Goal: Task Accomplishment & Management: Use online tool/utility

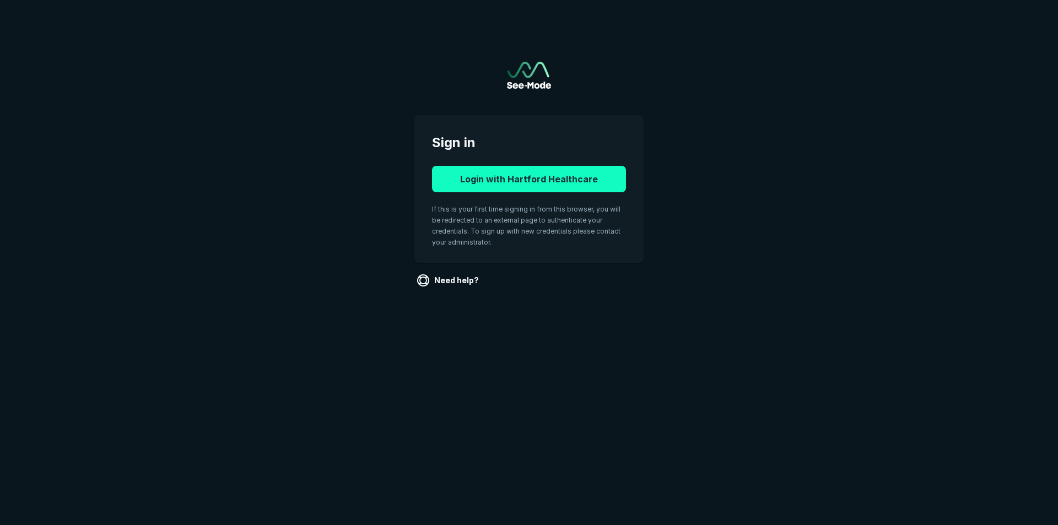
click at [545, 178] on button "Login with Hartford Healthcare" at bounding box center [529, 179] width 194 height 26
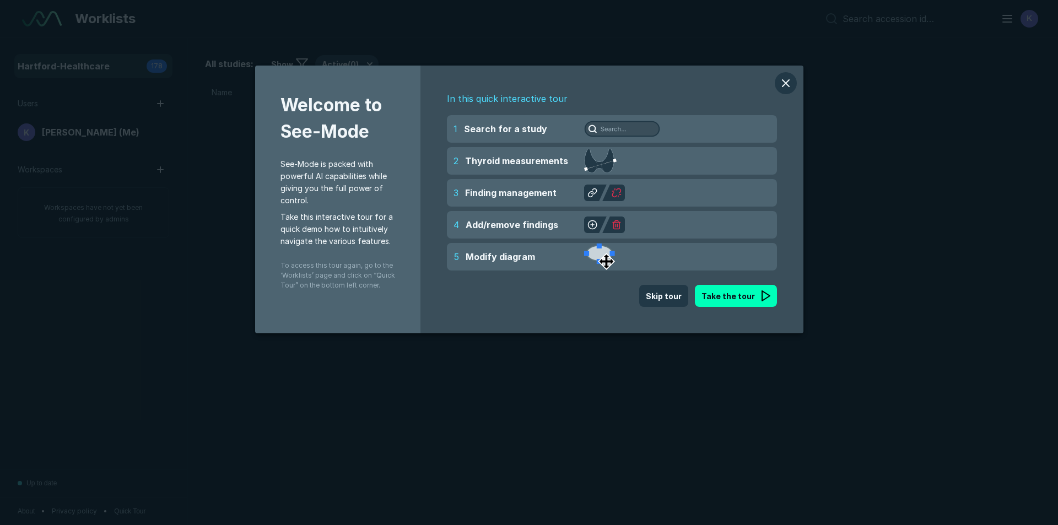
scroll to position [3586, 6176]
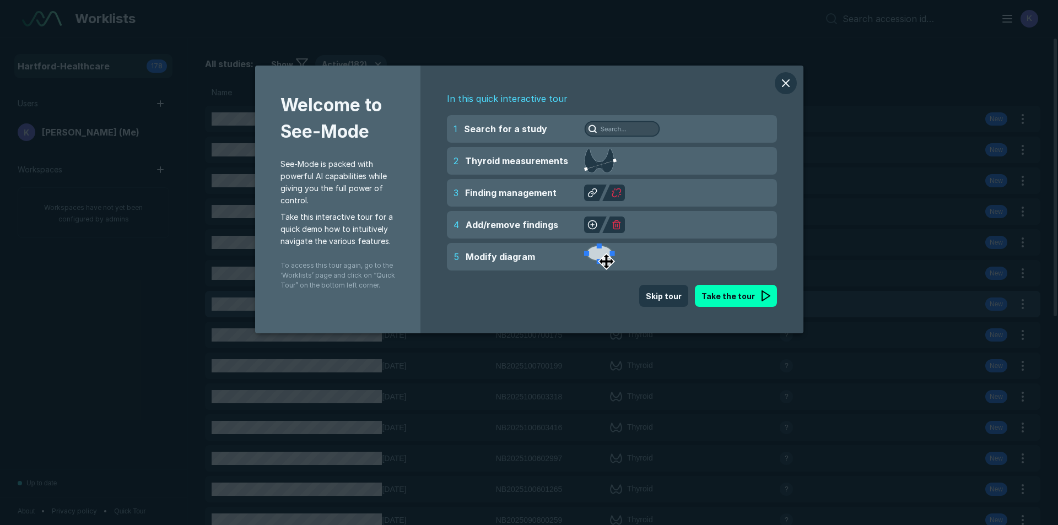
click at [674, 297] on button "Skip tour" at bounding box center [663, 296] width 49 height 22
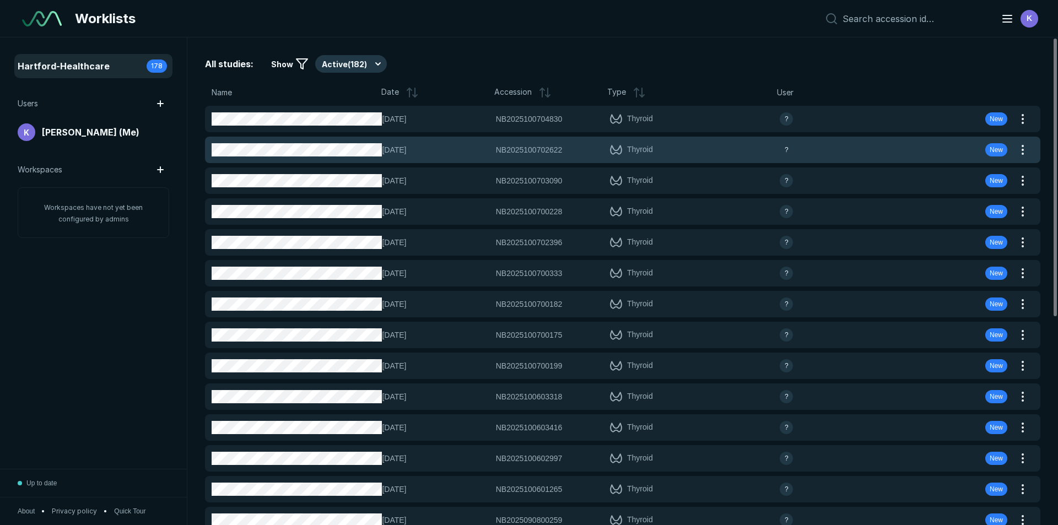
click at [294, 140] on div "07-OCT-2025 NB2025100702622 NB2025100702622 Thyroid ? New" at bounding box center [609, 150] width 809 height 26
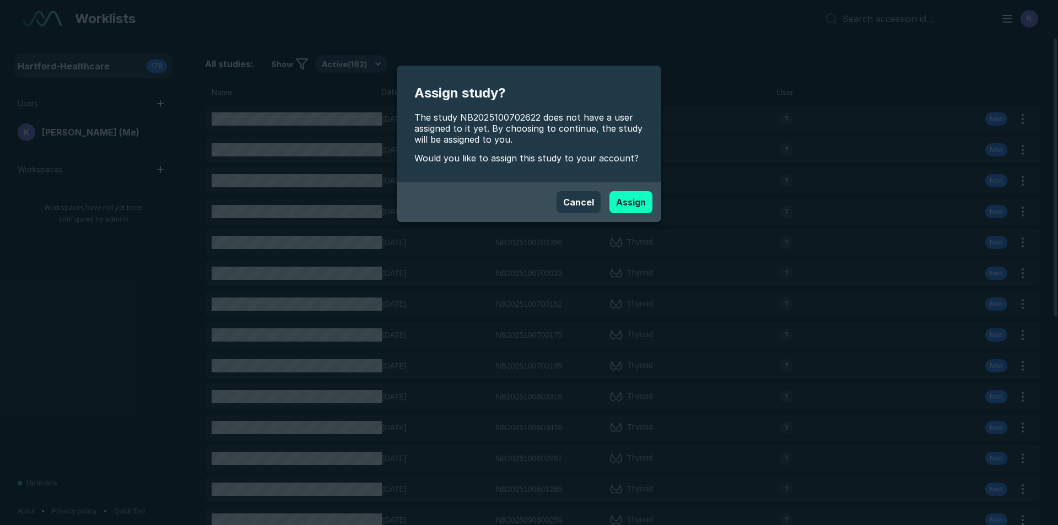
click at [635, 201] on button "Assign" at bounding box center [630, 202] width 43 height 22
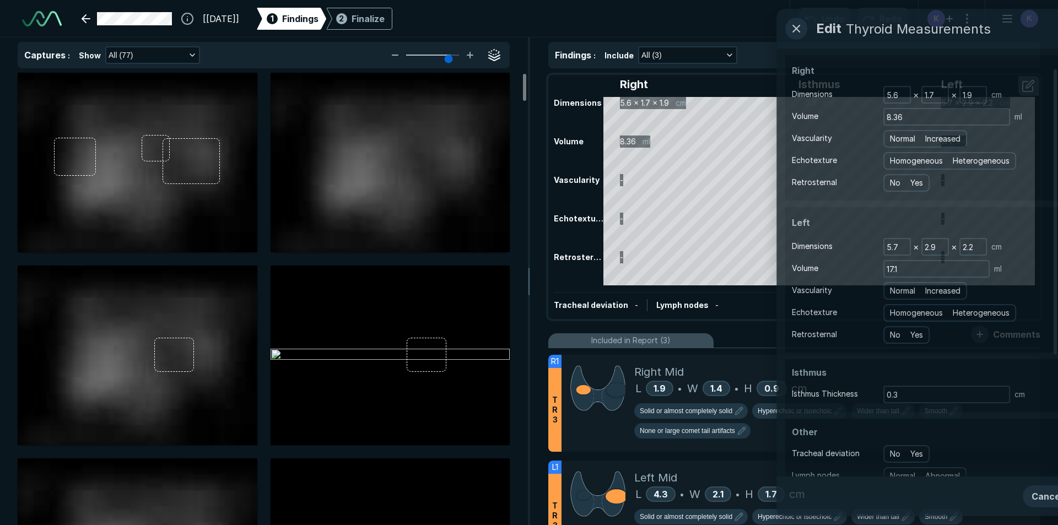
scroll to position [3586, 6176]
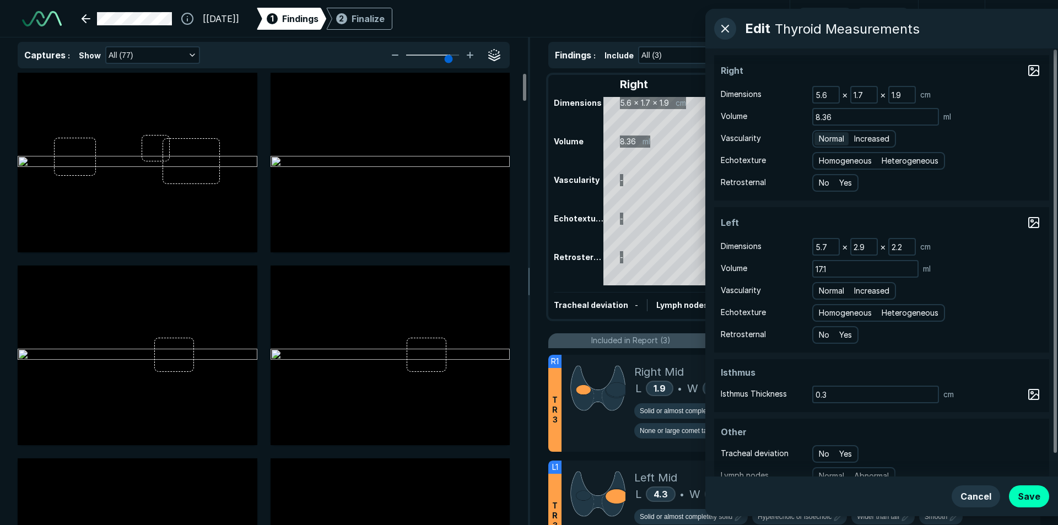
click at [833, 143] on span "Normal" at bounding box center [831, 139] width 25 height 12
click at [824, 141] on input "Normal" at bounding box center [820, 137] width 7 height 7
radio input "true"
click at [840, 295] on span "Normal" at bounding box center [831, 291] width 25 height 12
click at [824, 293] on input "Normal" at bounding box center [820, 289] width 7 height 7
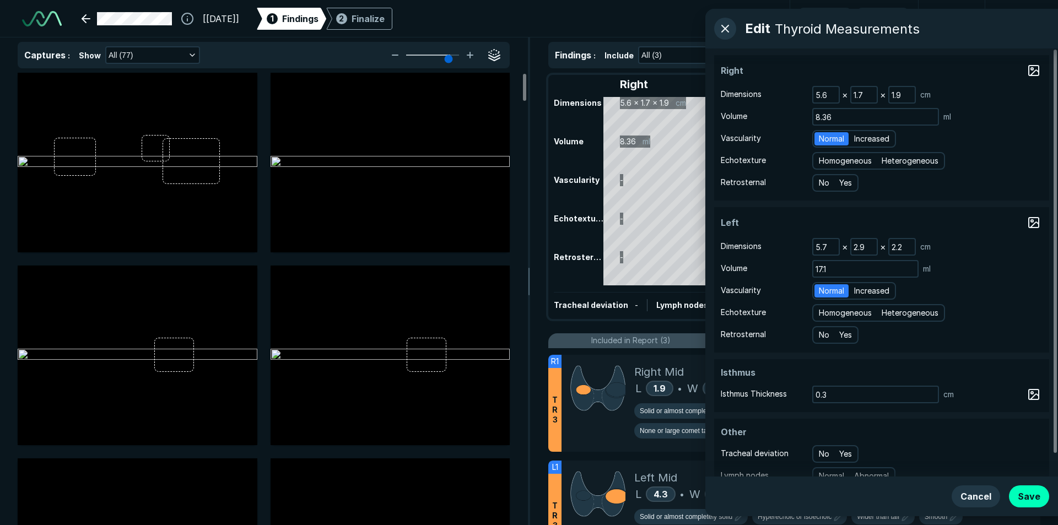
radio input "true"
click at [923, 163] on span "Heterogeneous" at bounding box center [909, 161] width 57 height 12
click at [887, 163] on input "Heterogeneous" at bounding box center [883, 159] width 7 height 7
radio input "true"
click at [902, 311] on span "Heterogeneous" at bounding box center [909, 313] width 57 height 12
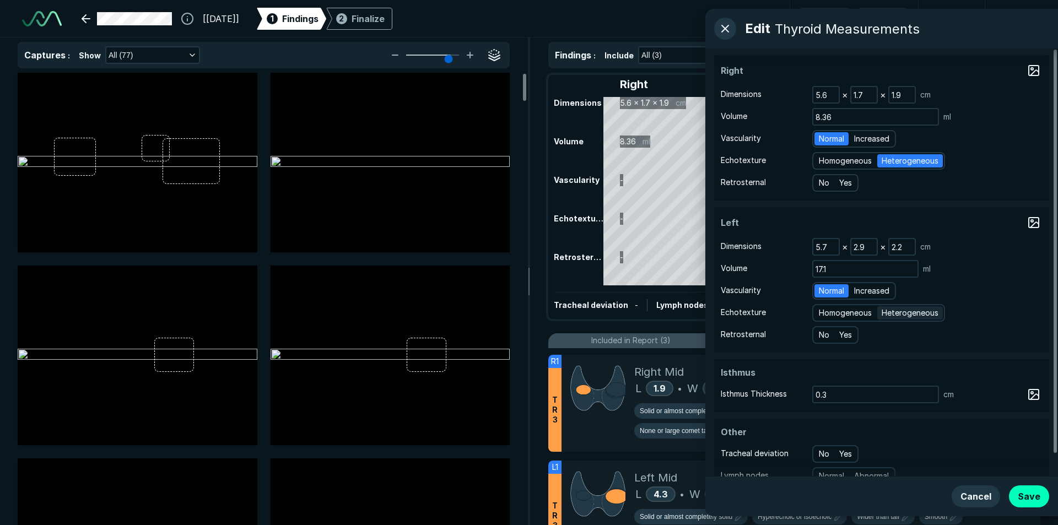
click at [887, 311] on input "Heterogeneous" at bounding box center [883, 311] width 7 height 7
radio input "true"
click at [1022, 496] on button "Save" at bounding box center [1029, 496] width 40 height 22
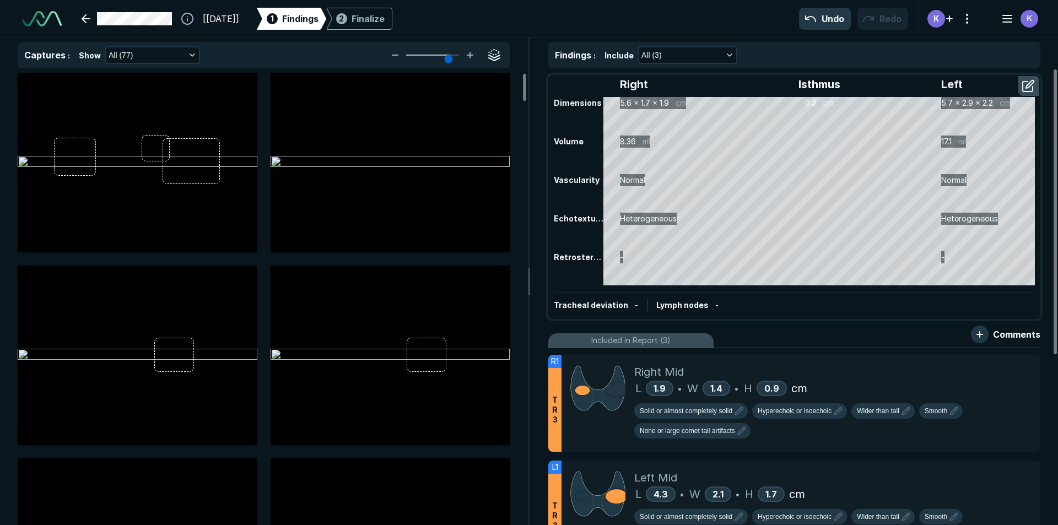
click at [857, 288] on div "Right Isthmus Left Dimensions 5.6 x 1.7 x 1.9 cm 0.3 cm 5.7 x 2.9 x 2.2 cm Volu…" at bounding box center [794, 197] width 490 height 242
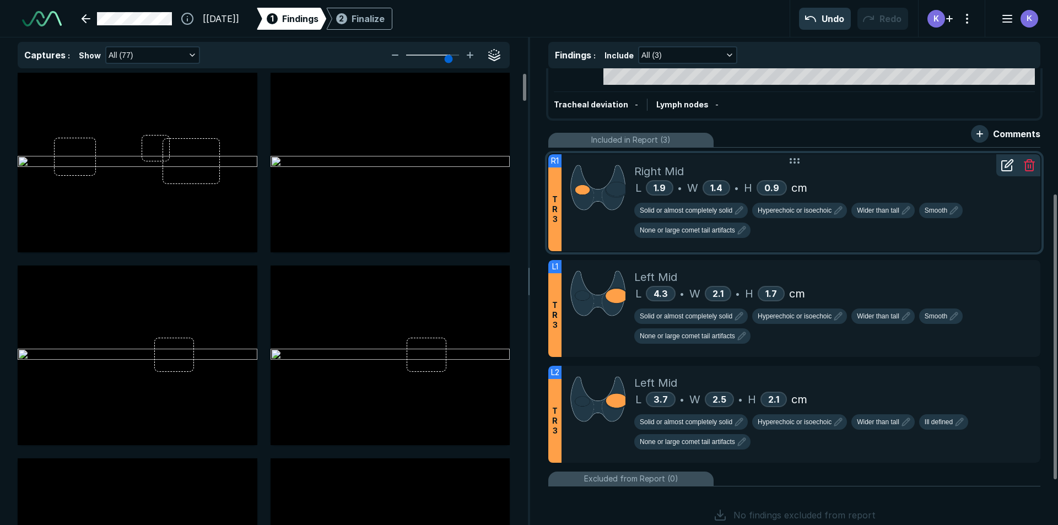
scroll to position [220, 0]
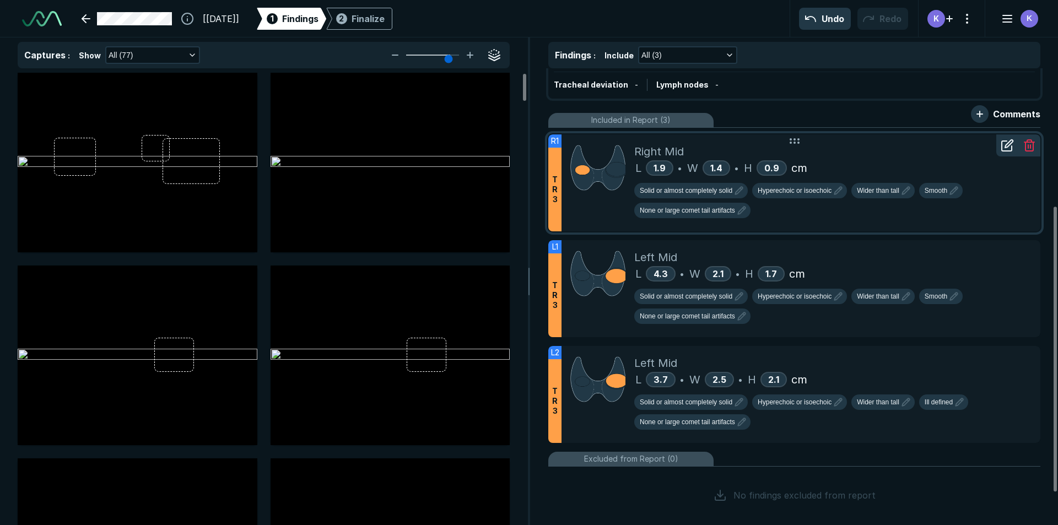
click at [956, 173] on div "L 1.9 • W 1.4 • H 0.9 cm" at bounding box center [832, 168] width 397 height 17
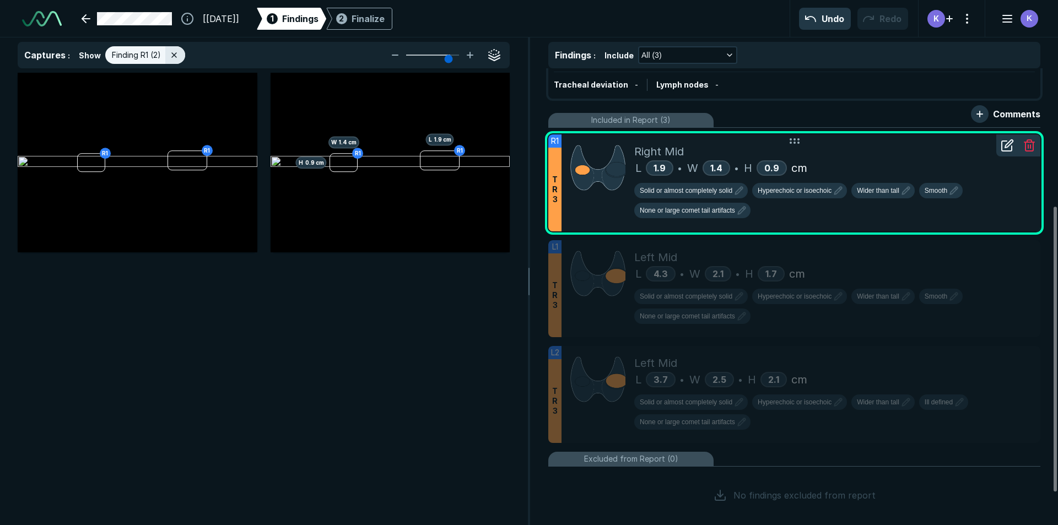
scroll to position [3331, 3612]
click at [468, 54] on icon at bounding box center [469, 54] width 13 height 13
type input "6"
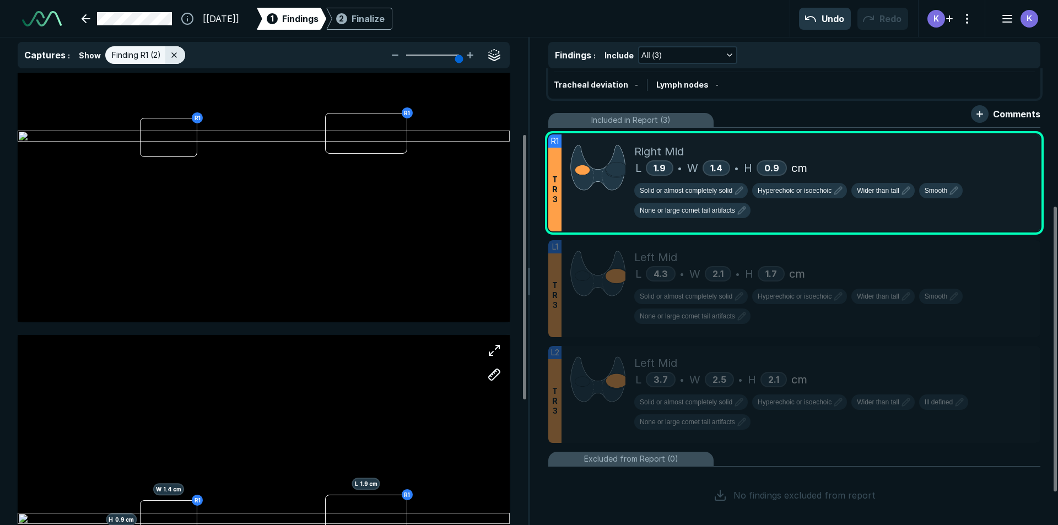
scroll to position [41, 0]
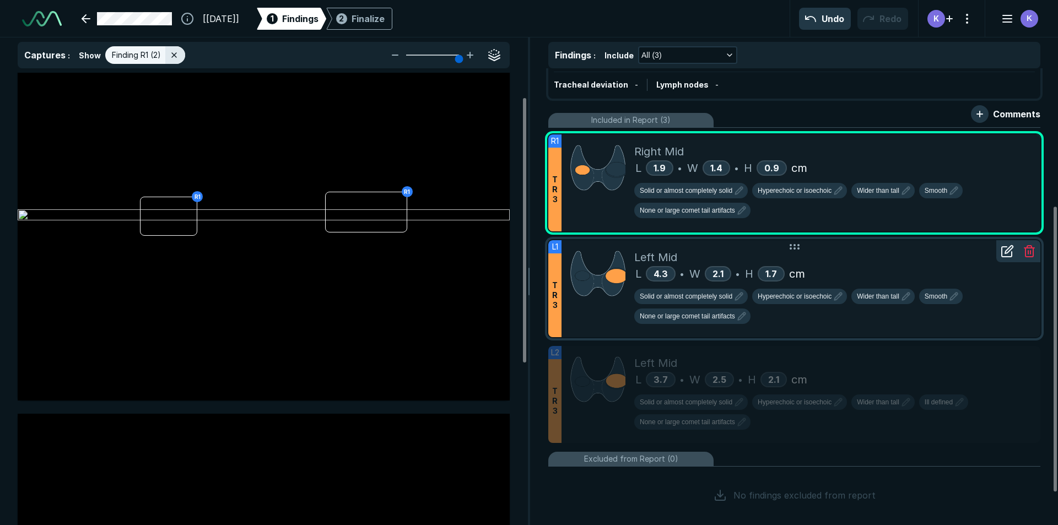
click at [892, 270] on div "L 4.3 • W 2.1 • H 1.7 cm" at bounding box center [832, 274] width 397 height 17
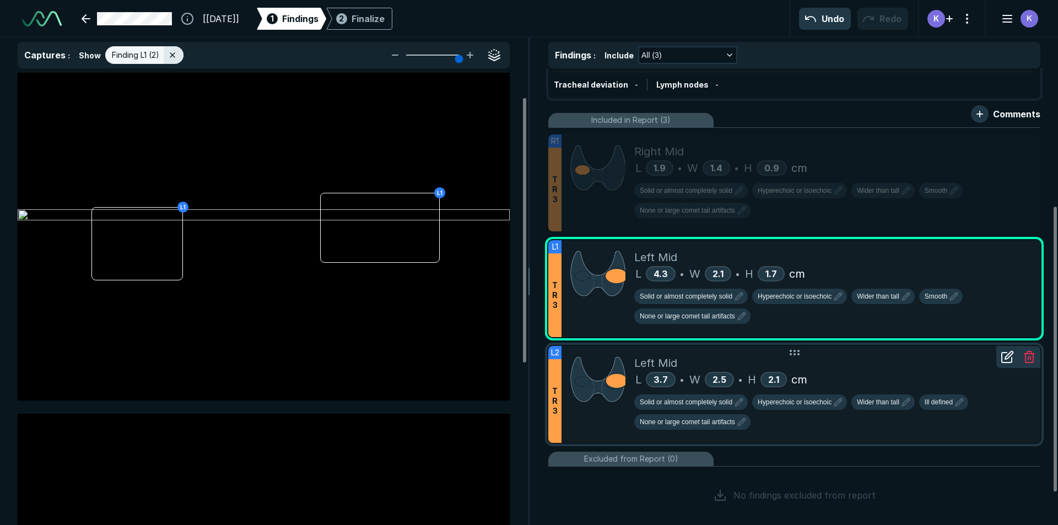
click at [614, 416] on div at bounding box center [597, 394] width 73 height 97
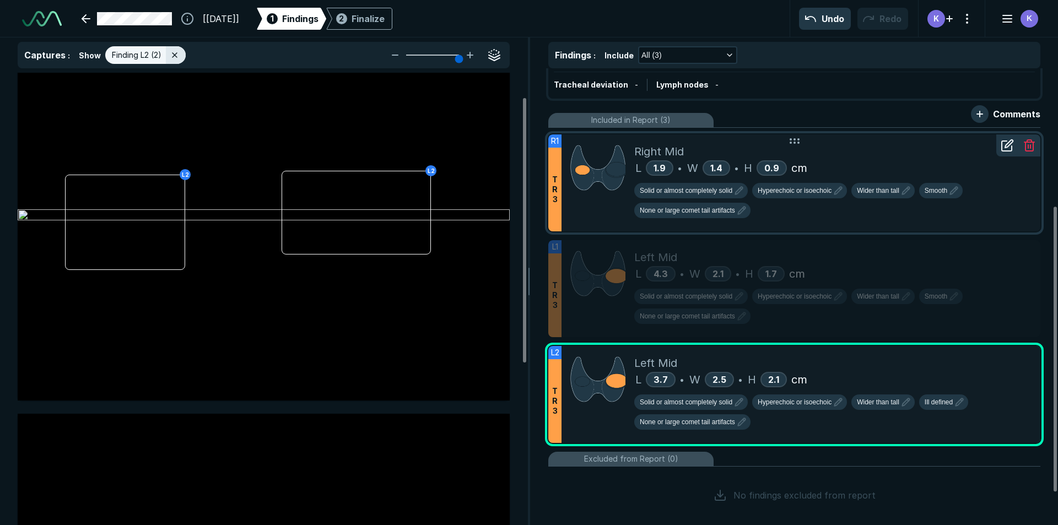
click at [607, 196] on div at bounding box center [597, 182] width 73 height 97
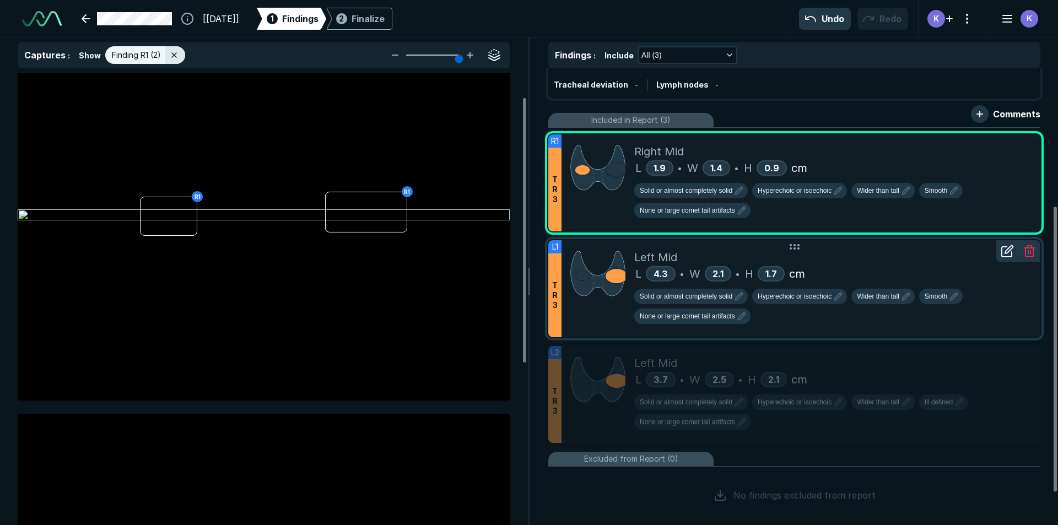
click at [604, 319] on div at bounding box center [597, 288] width 73 height 97
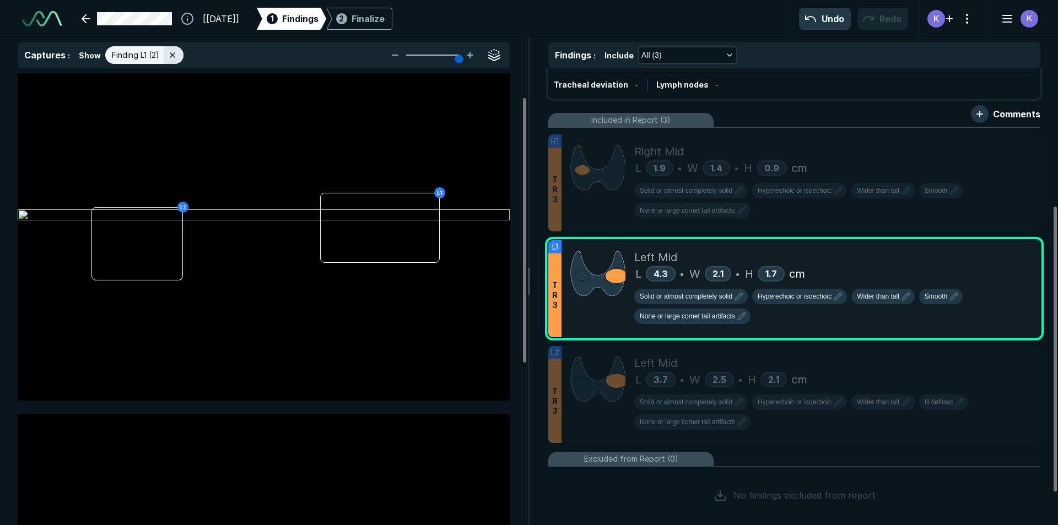
click at [749, 112] on div "Comments" at bounding box center [794, 114] width 492 height 18
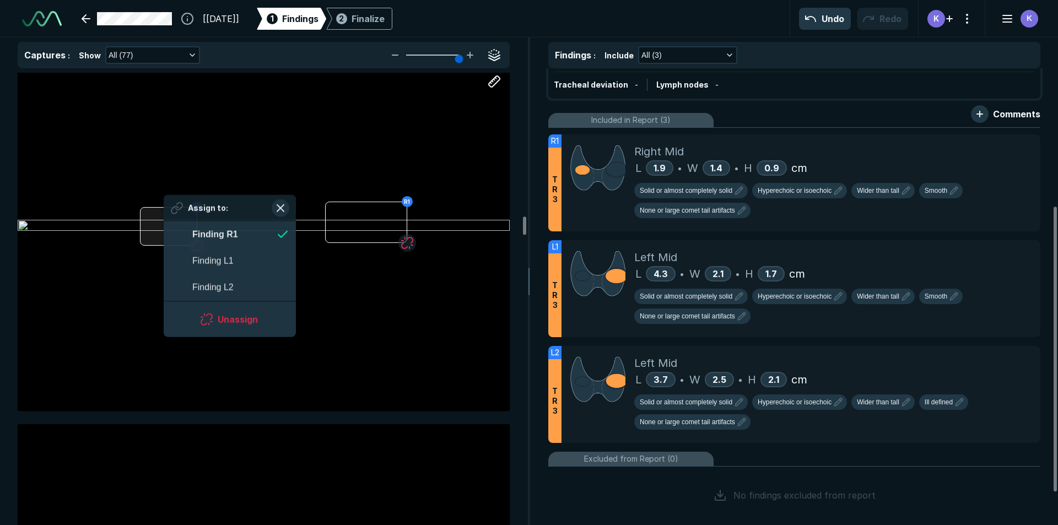
scroll to position [1749, 2011]
drag, startPoint x: 164, startPoint y: 225, endPoint x: 153, endPoint y: 225, distance: 11.0
click at [155, 225] on div at bounding box center [169, 226] width 58 height 39
click at [343, 343] on div "R1 R1" at bounding box center [264, 226] width 492 height 307
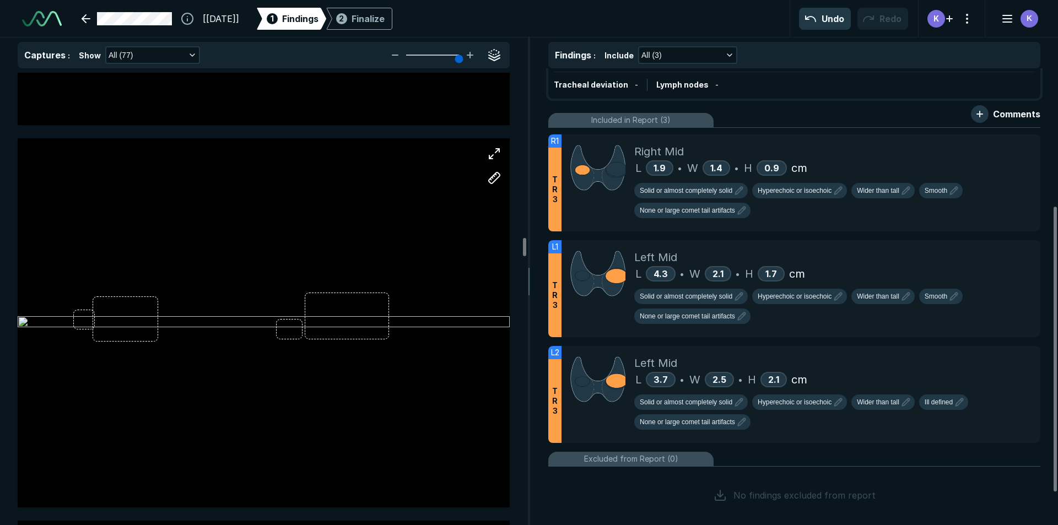
scroll to position [11073, 0]
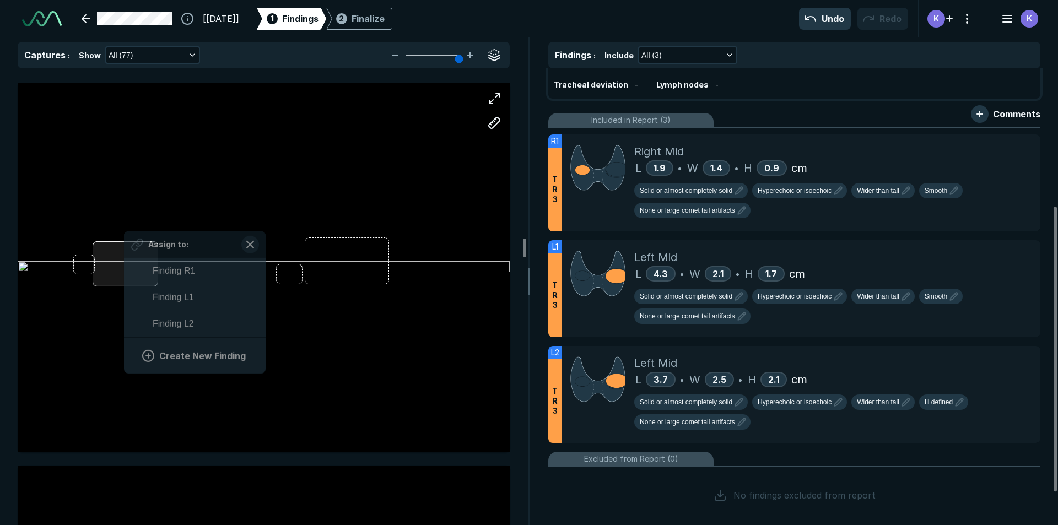
click at [125, 257] on div "Assign to: Finding R1 Finding L1 Finding L2 Create New Finding" at bounding box center [264, 267] width 492 height 369
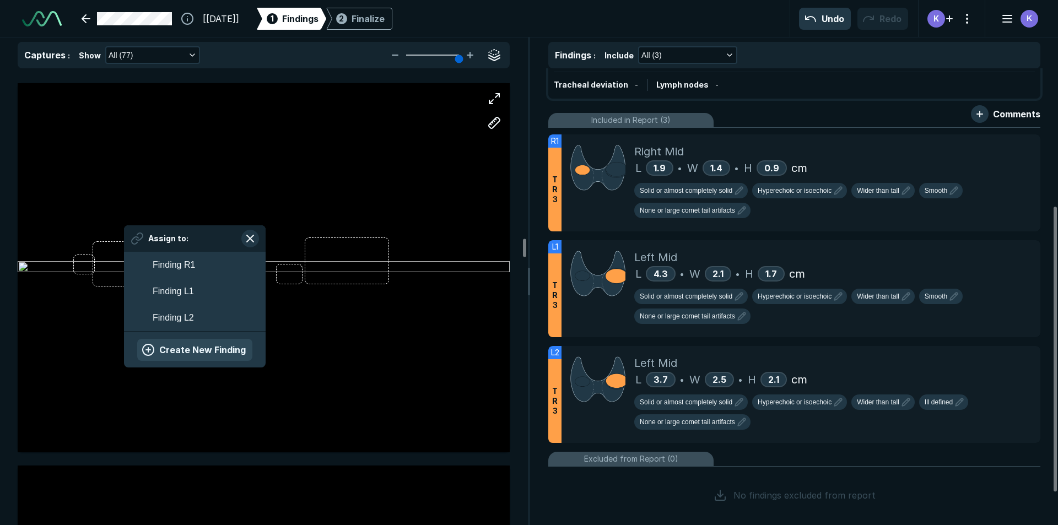
click at [209, 352] on button "Create New Finding" at bounding box center [194, 350] width 115 height 22
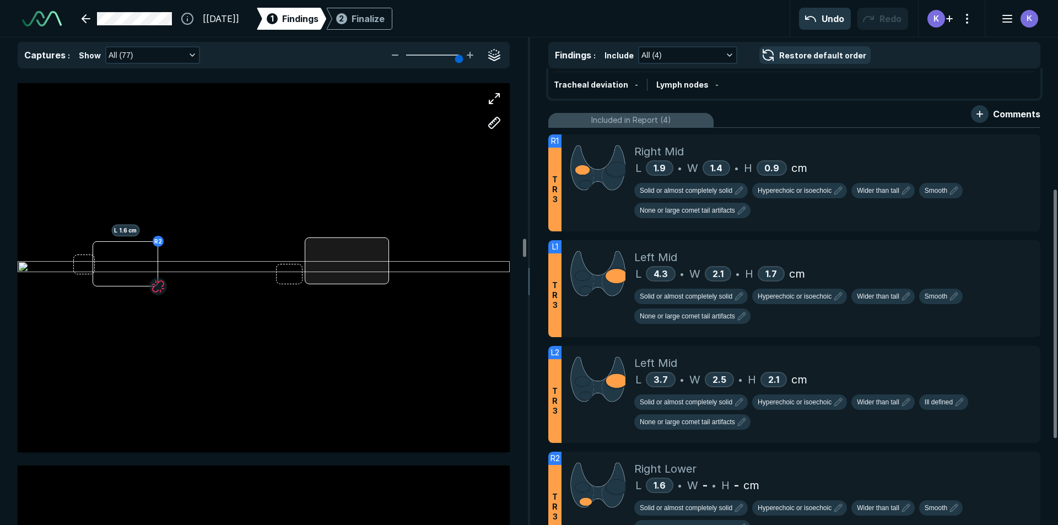
click at [335, 264] on div at bounding box center [347, 260] width 84 height 47
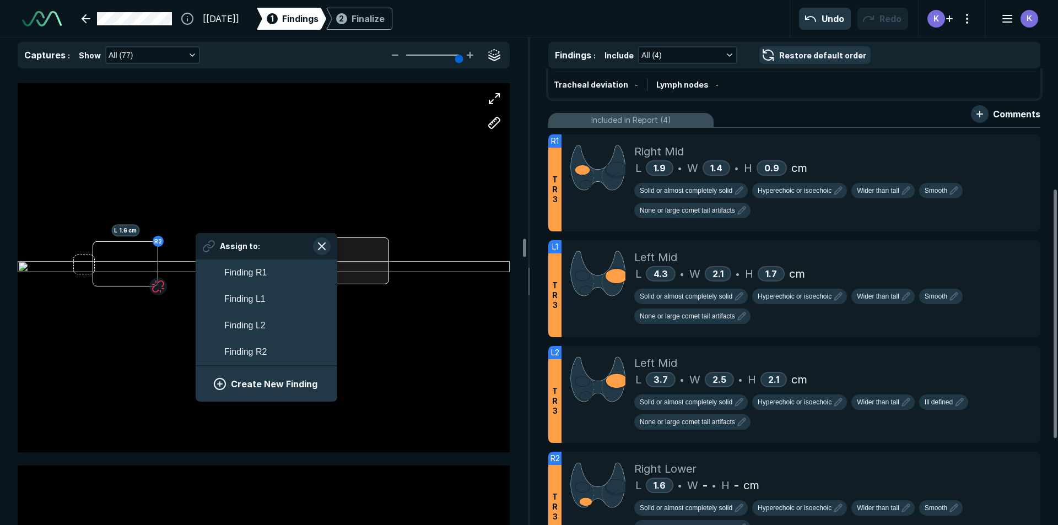
scroll to position [1868, 2043]
click at [263, 347] on span "Finding R2" at bounding box center [245, 351] width 42 height 13
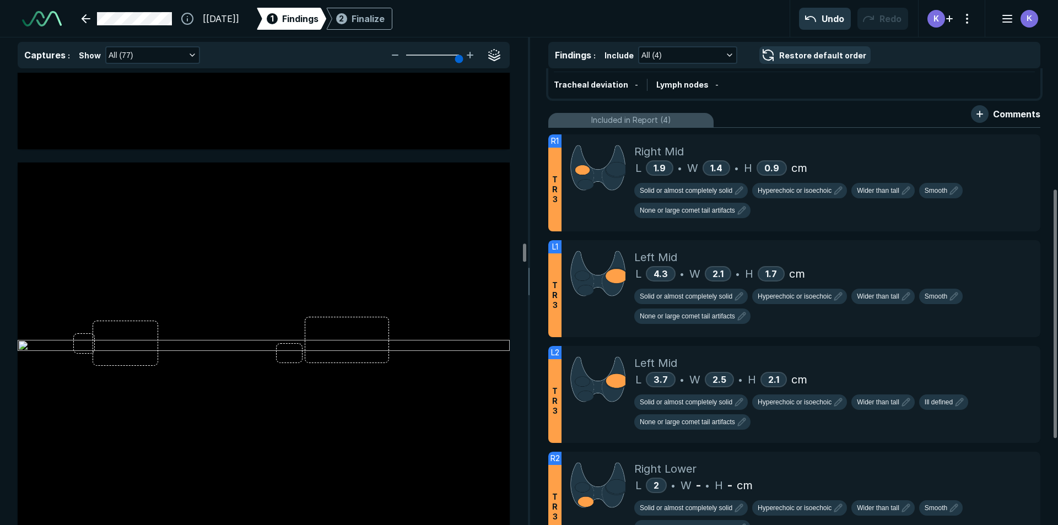
scroll to position [11404, 0]
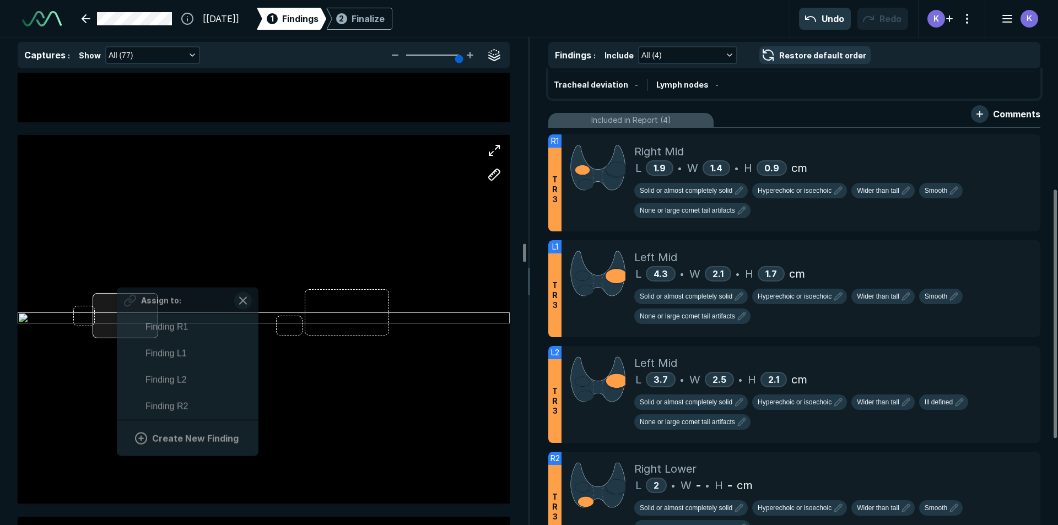
click at [117, 312] on div "Assign to: Finding R1 Finding L1 Finding L2 Finding R2 Create New Finding" at bounding box center [264, 319] width 492 height 369
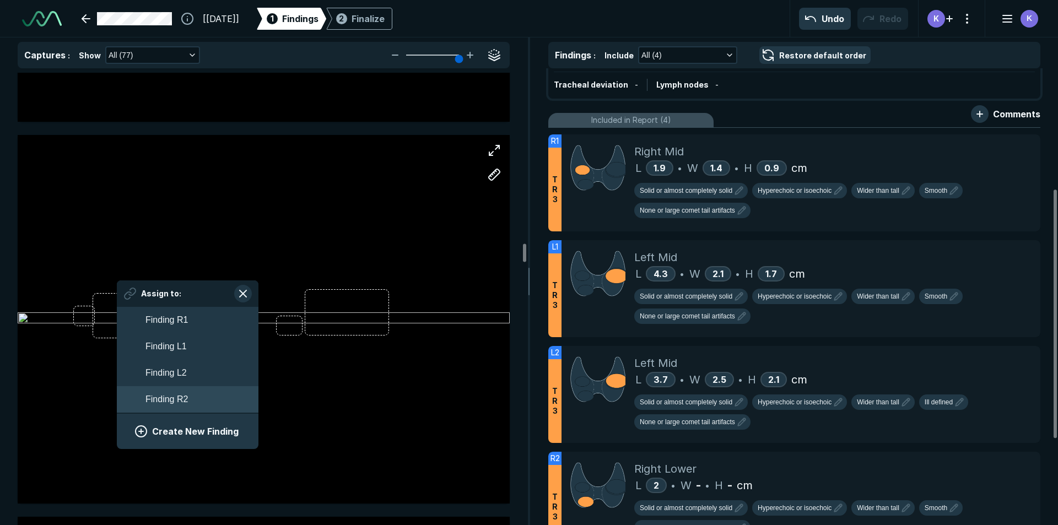
click at [172, 393] on span "Finding R2" at bounding box center [166, 399] width 42 height 13
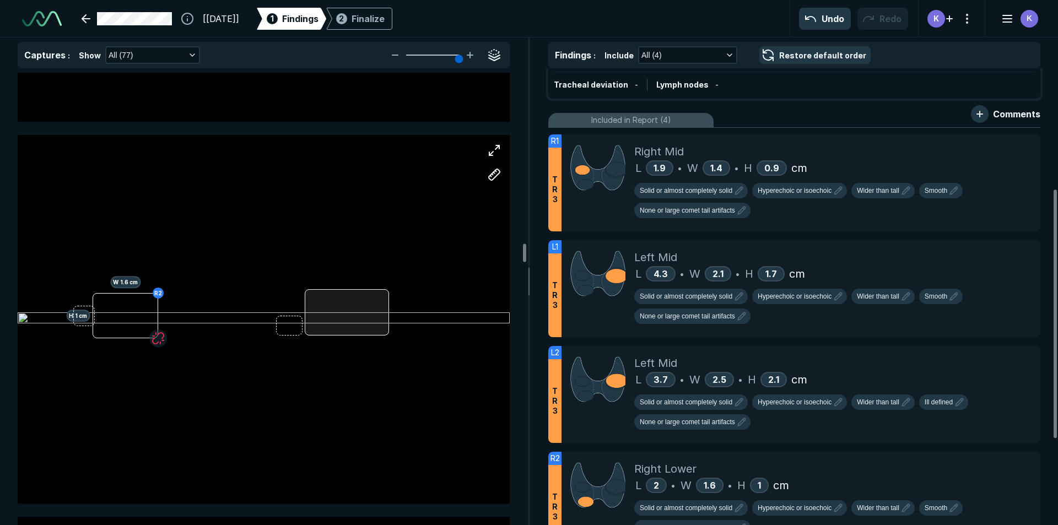
click at [344, 322] on div at bounding box center [347, 312] width 84 height 47
click at [356, 311] on div at bounding box center [347, 312] width 84 height 47
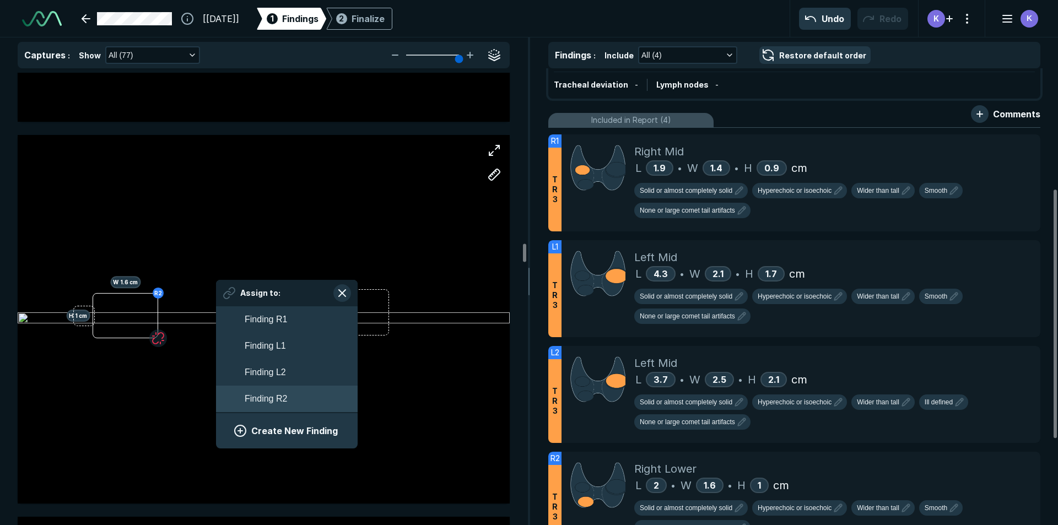
click at [296, 398] on button "Finding R2" at bounding box center [287, 399] width 142 height 26
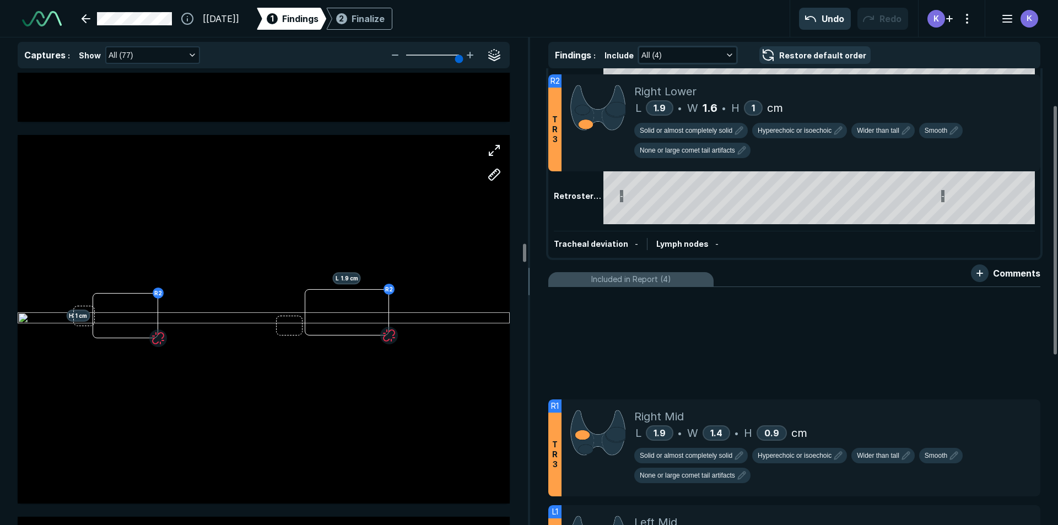
scroll to position [0, 0]
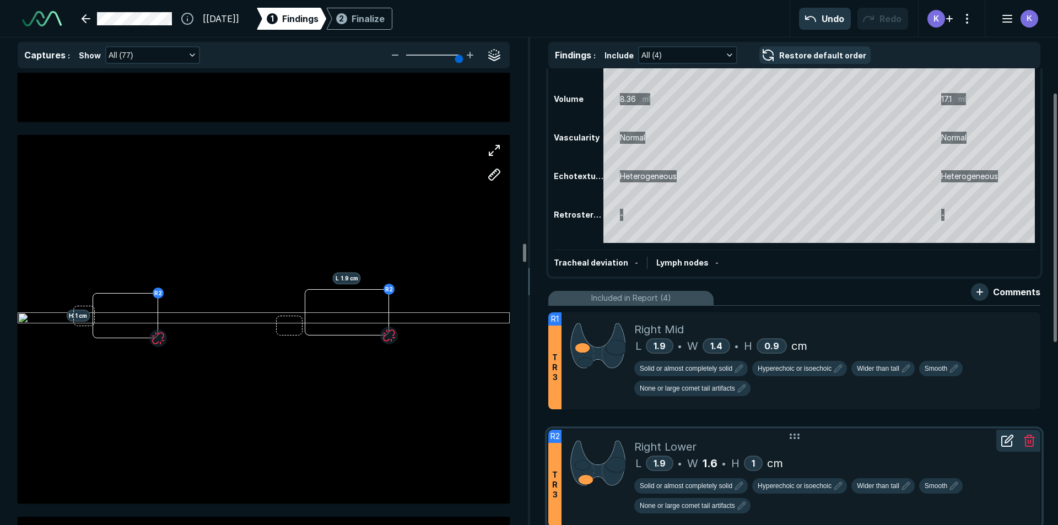
drag, startPoint x: 790, startPoint y: 354, endPoint x: 721, endPoint y: 443, distance: 113.1
click at [721, 443] on div "R2 T R 3 Right Lower L 1.9 • W 1.6 • H 1 cm Solid or almost completely solid Hy…" at bounding box center [794, 478] width 492 height 97
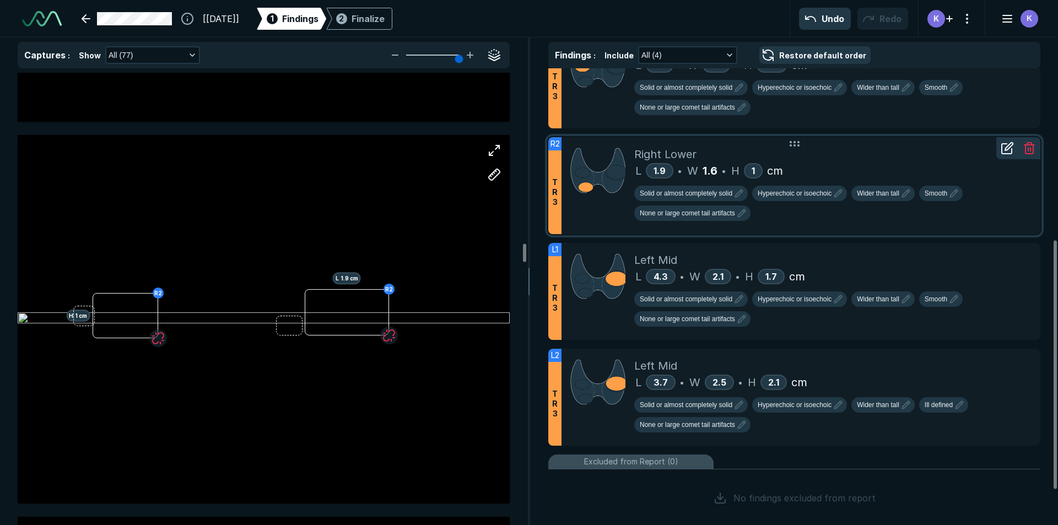
scroll to position [326, 0]
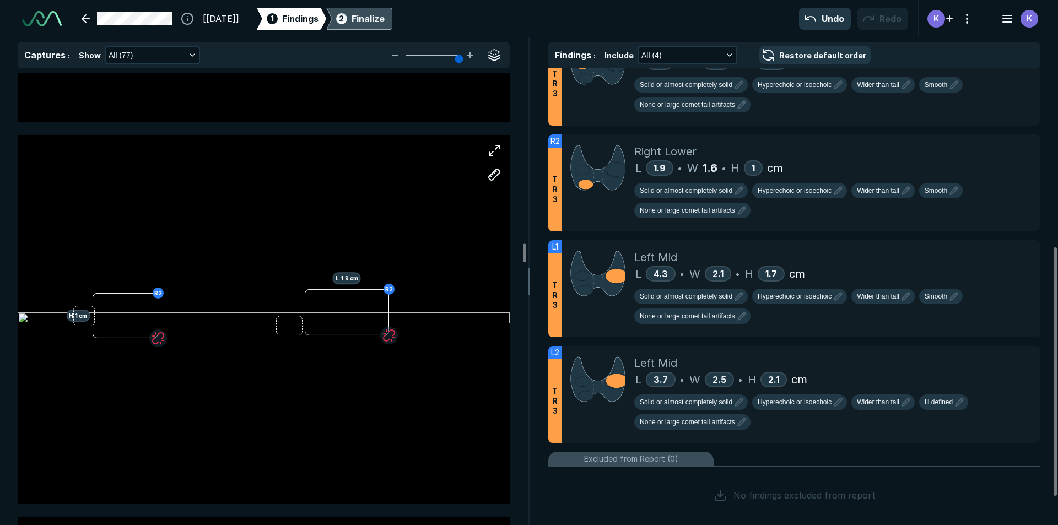
click at [385, 23] on div "Finalize" at bounding box center [367, 18] width 33 height 13
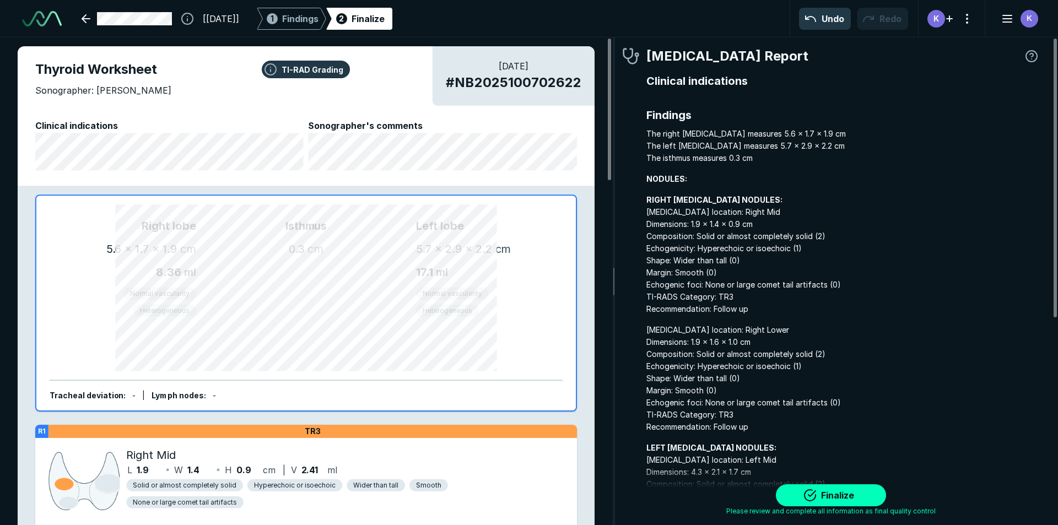
scroll to position [3547, 3280]
drag, startPoint x: 263, startPoint y: 348, endPoint x: 247, endPoint y: 333, distance: 21.0
click at [247, 333] on div "Isthmus 0.3 cm" at bounding box center [306, 303] width 220 height 171
click at [318, 14] on span "Findings" at bounding box center [300, 18] width 36 height 13
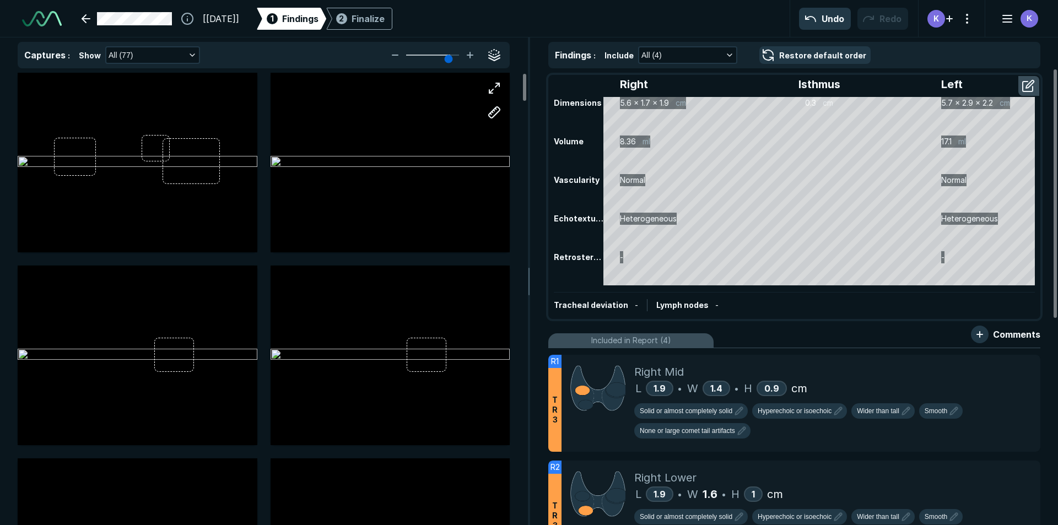
scroll to position [3331, 3612]
click at [775, 299] on div "Tracheal deviation - Lymph nodes -" at bounding box center [794, 305] width 481 height 26
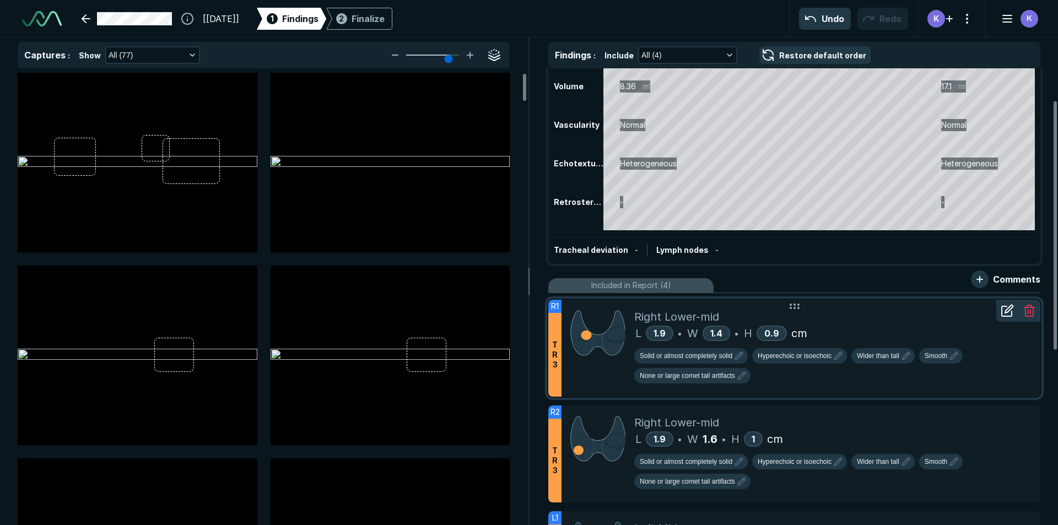
scroll to position [110, 0]
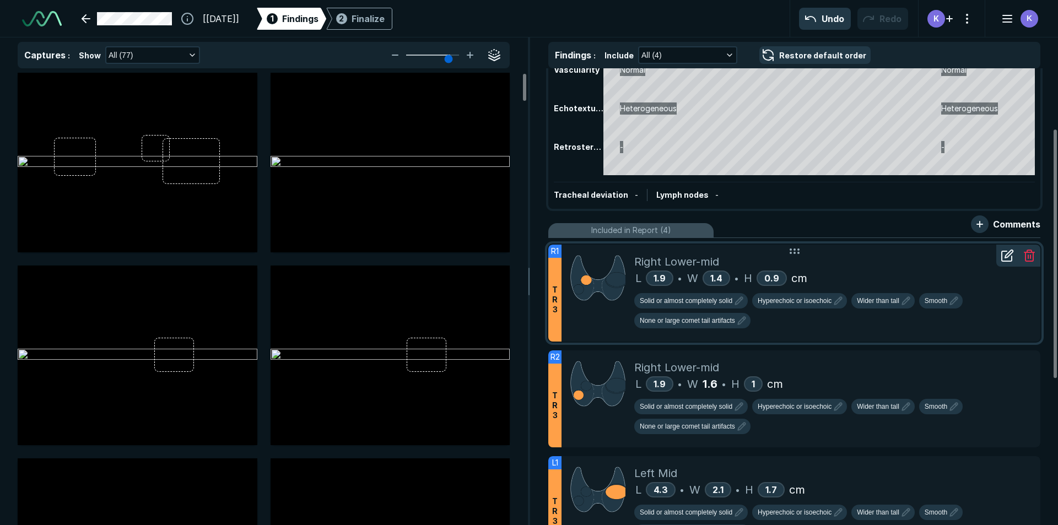
click at [883, 266] on div "Right Lower-mid" at bounding box center [832, 261] width 397 height 17
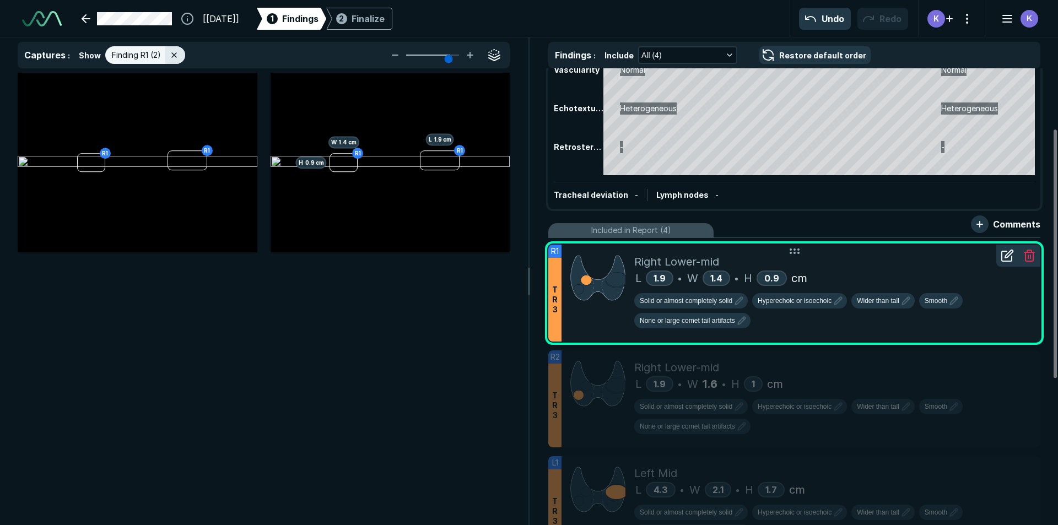
scroll to position [3331, 3612]
click at [1009, 257] on icon at bounding box center [1006, 255] width 13 height 13
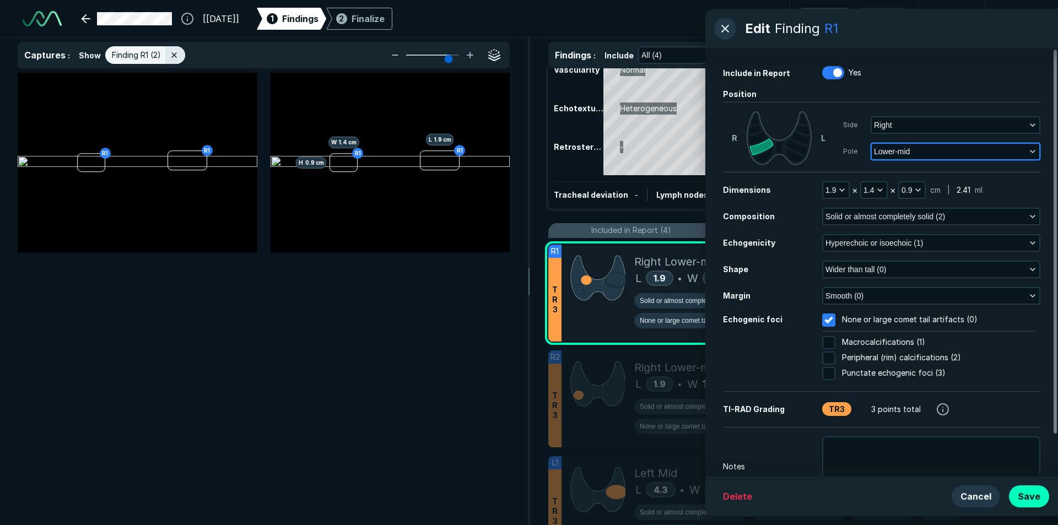
click at [901, 150] on span "Lower-mid" at bounding box center [892, 151] width 36 height 12
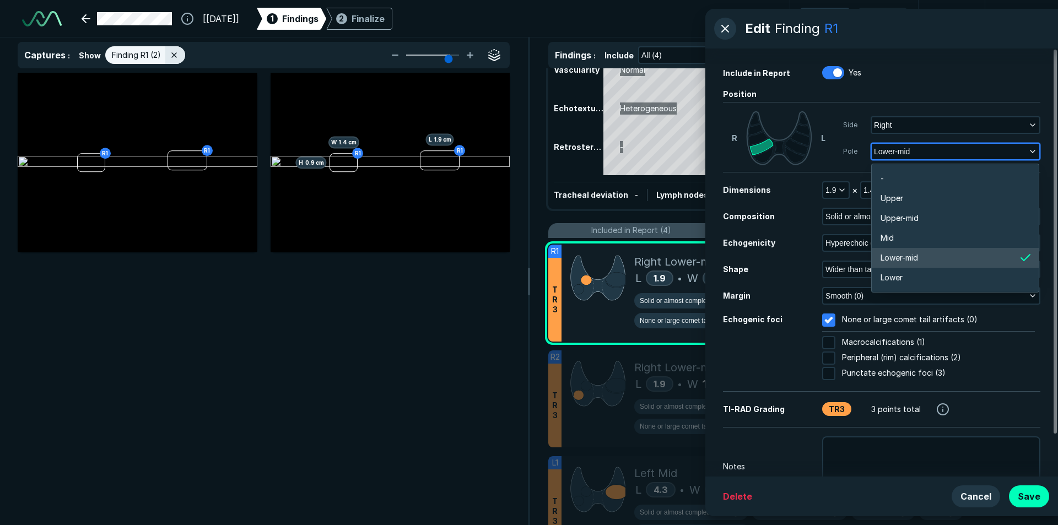
scroll to position [1928, 2168]
click at [899, 232] on li "Mid" at bounding box center [955, 238] width 167 height 20
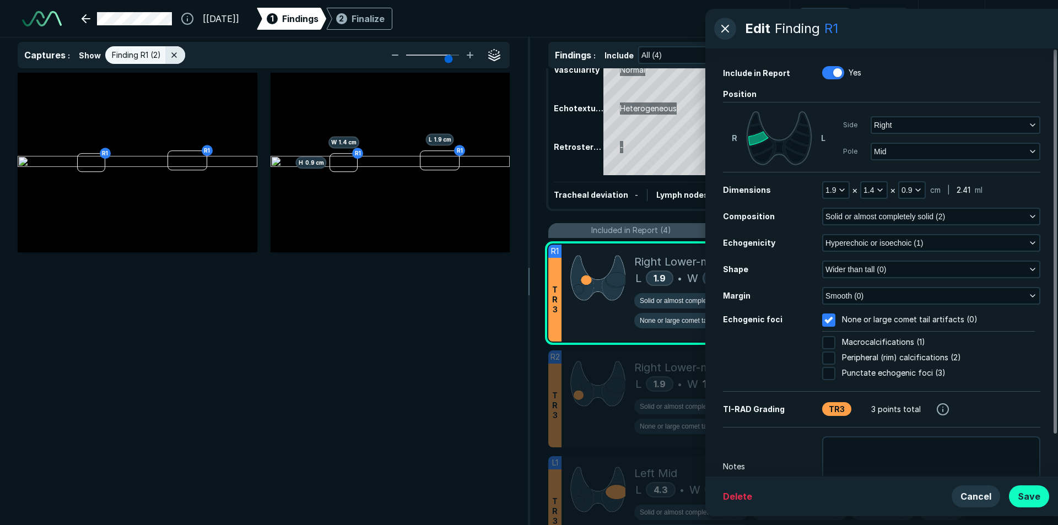
click at [1025, 492] on button "Save" at bounding box center [1029, 496] width 40 height 22
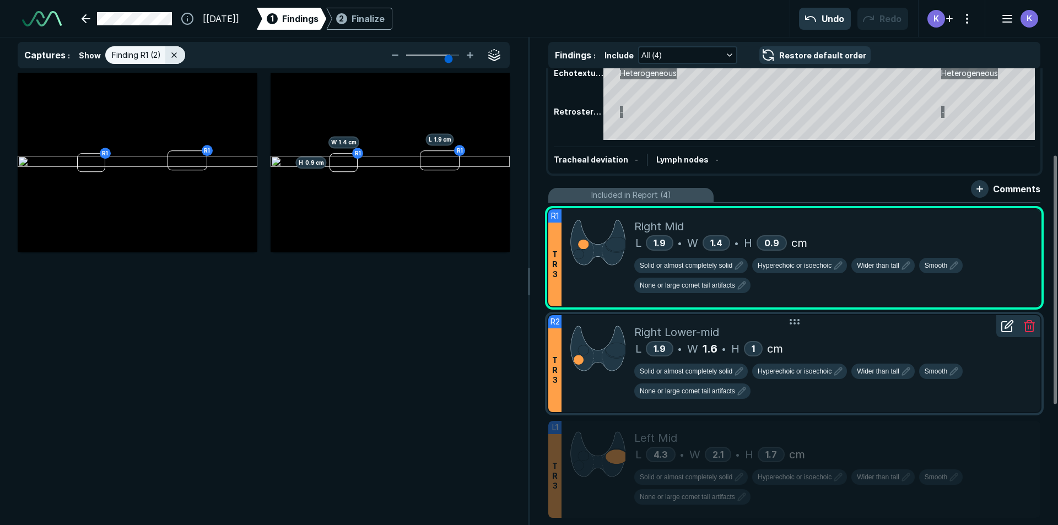
scroll to position [165, 0]
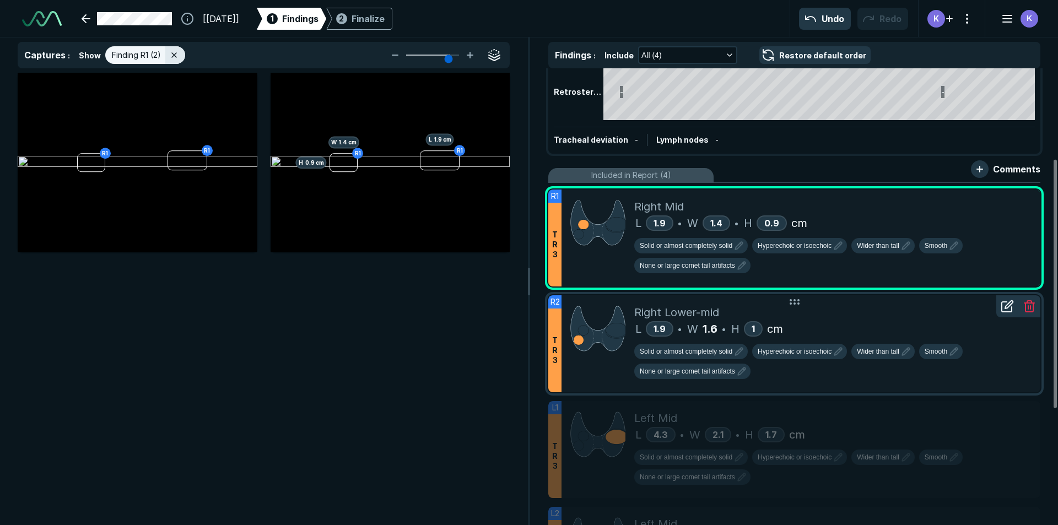
click at [1000, 311] on icon at bounding box center [1006, 306] width 13 height 13
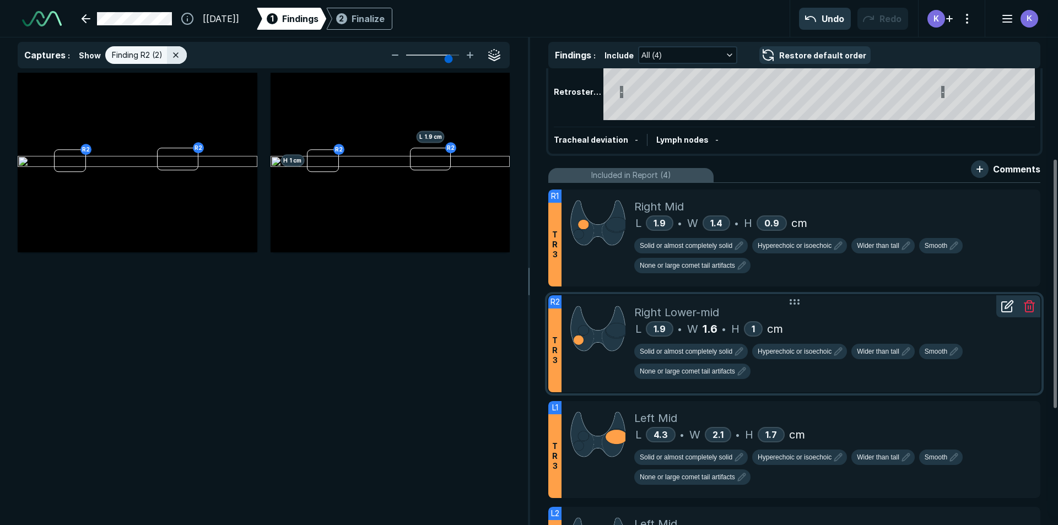
scroll to position [3142, 2826]
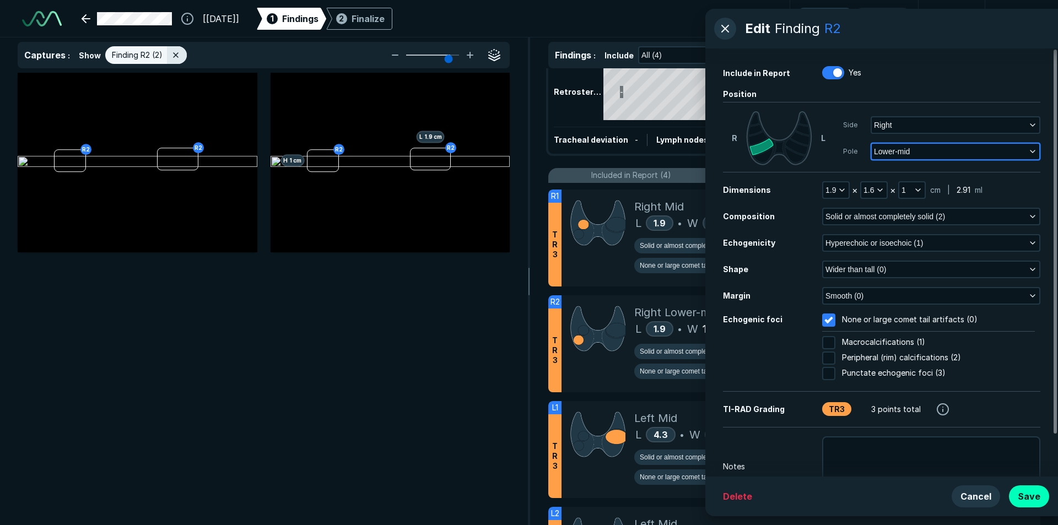
click at [891, 157] on span "Lower-mid" at bounding box center [892, 151] width 36 height 12
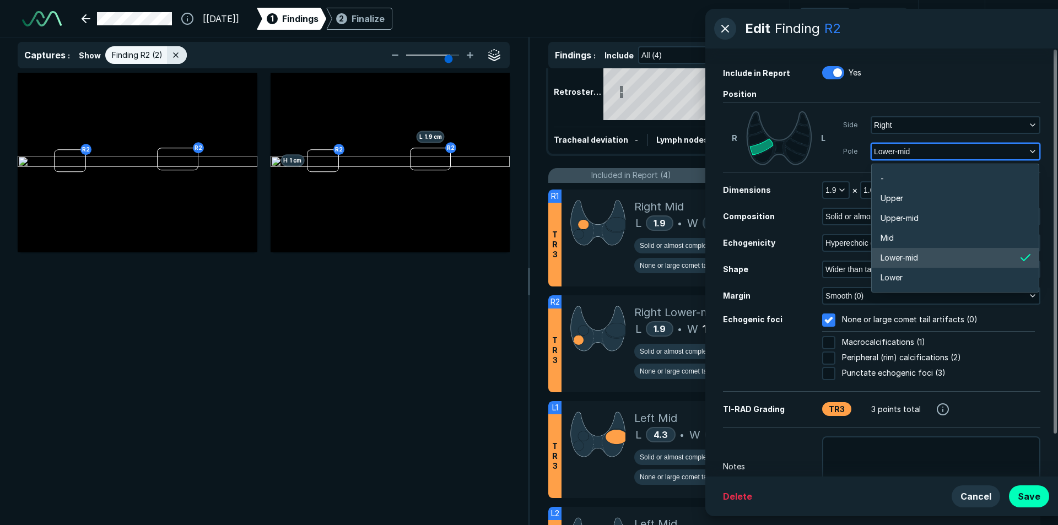
scroll to position [1928, 2168]
click at [901, 273] on span "Lower" at bounding box center [891, 278] width 22 height 12
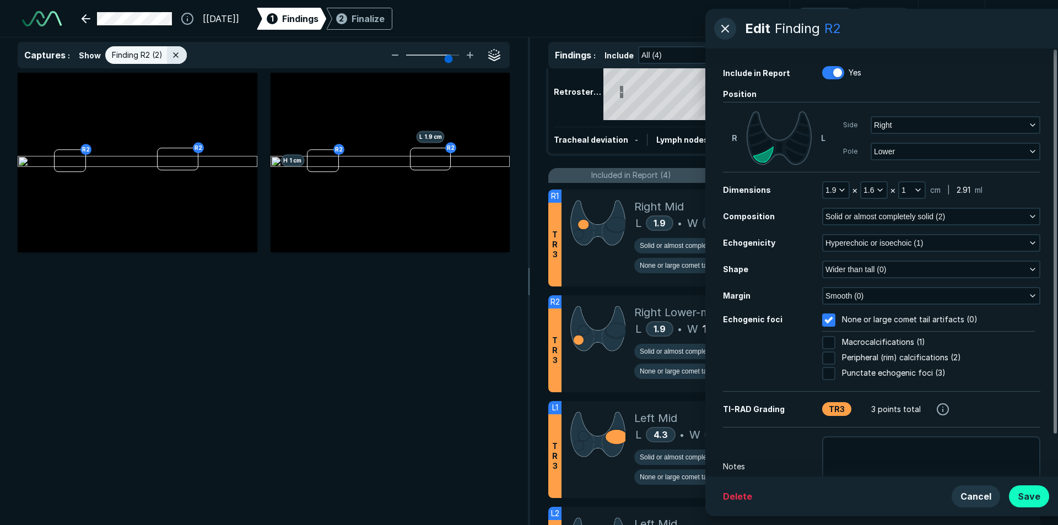
click at [1029, 498] on button "Save" at bounding box center [1029, 496] width 40 height 22
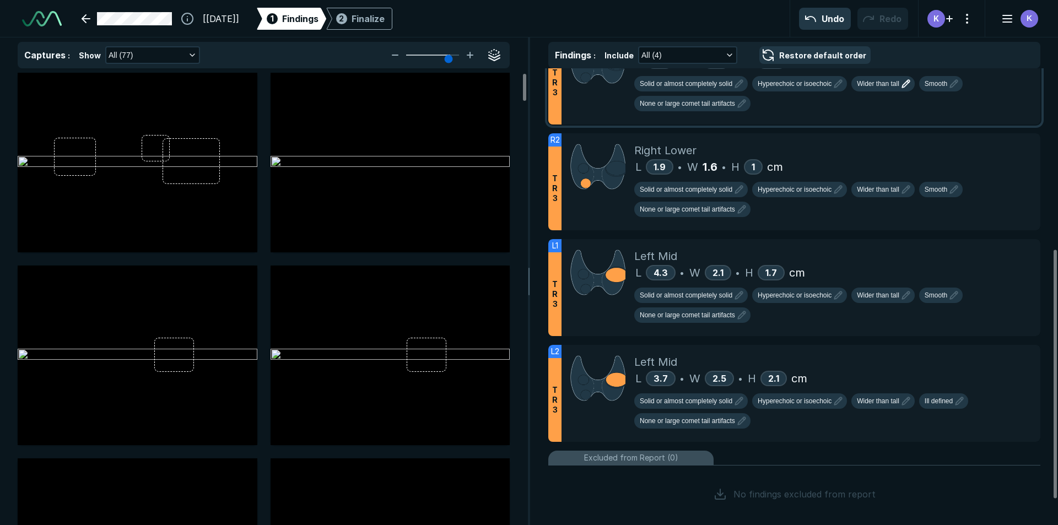
scroll to position [331, 0]
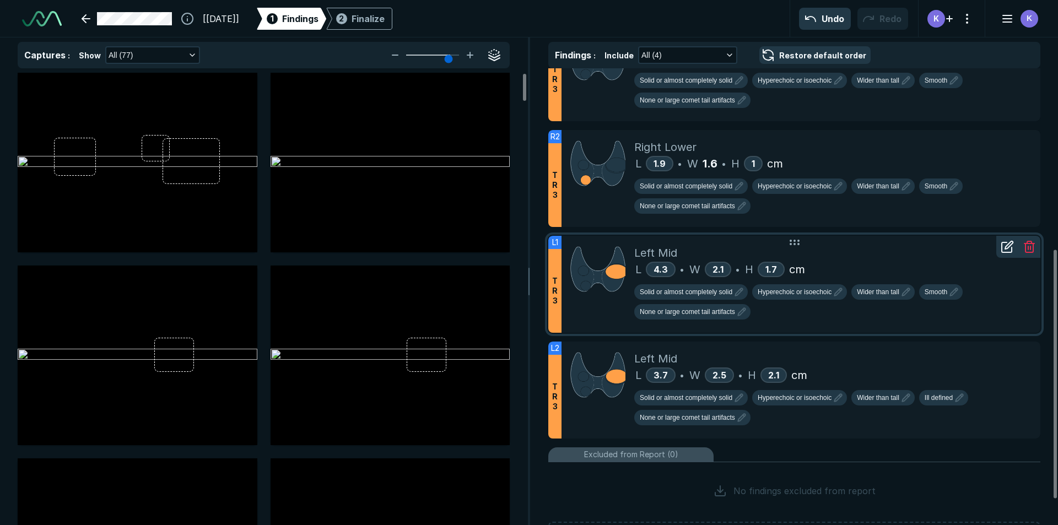
click at [1009, 251] on icon at bounding box center [1006, 246] width 13 height 13
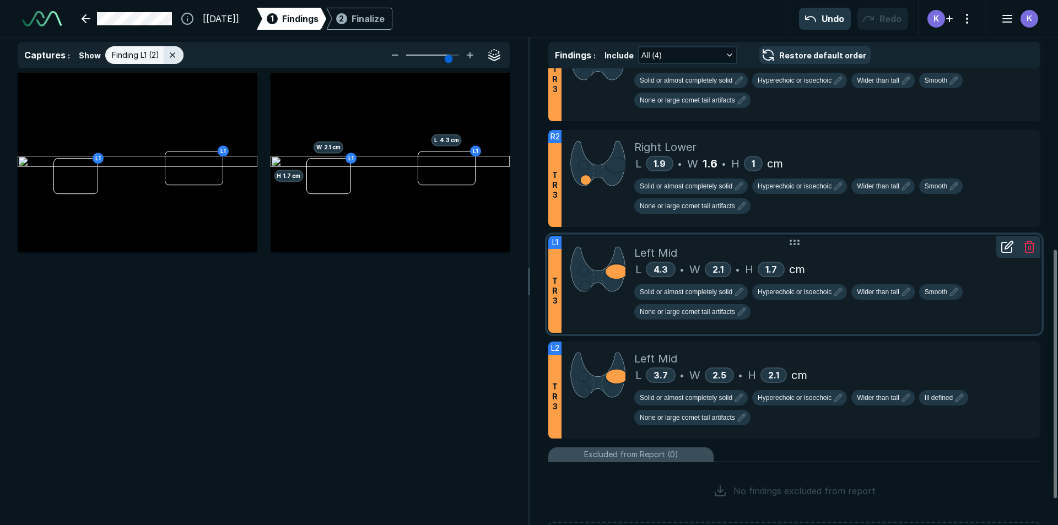
scroll to position [3142, 2826]
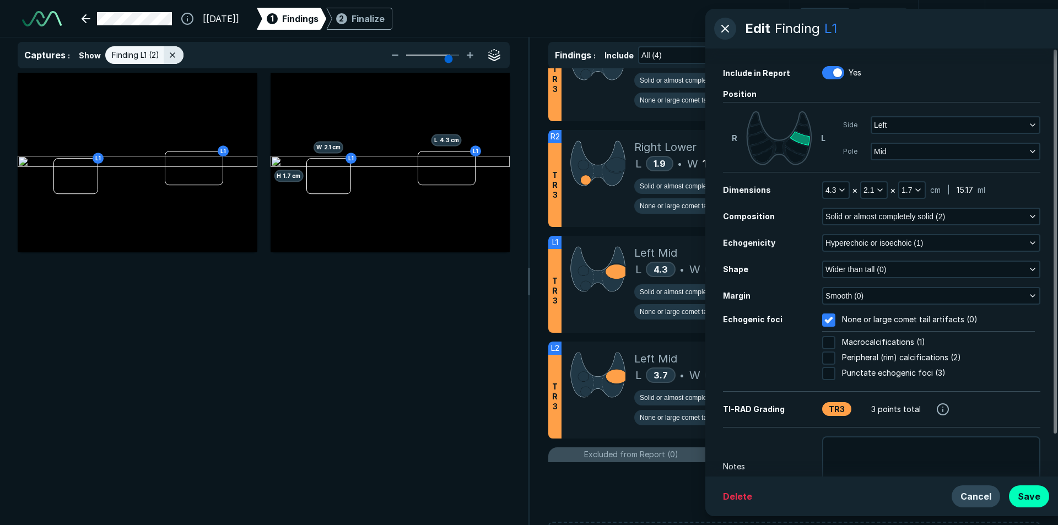
click at [987, 502] on button "Cancel" at bounding box center [975, 496] width 48 height 22
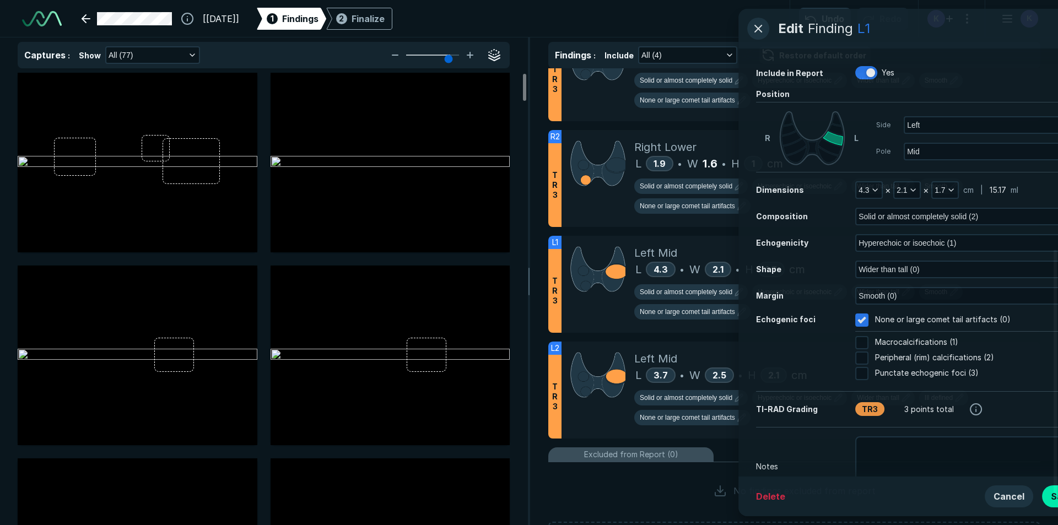
scroll to position [3331, 3612]
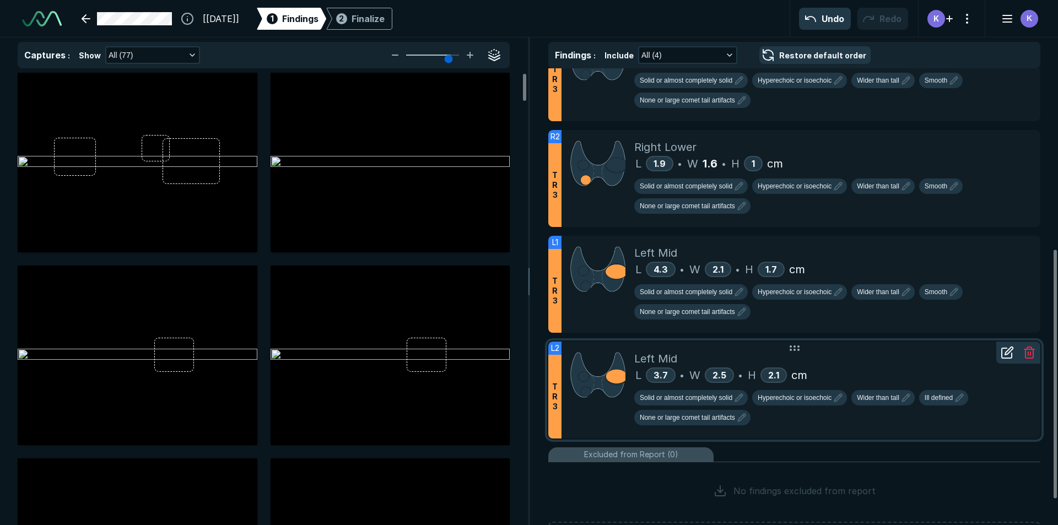
click at [1010, 356] on icon at bounding box center [1006, 352] width 13 height 13
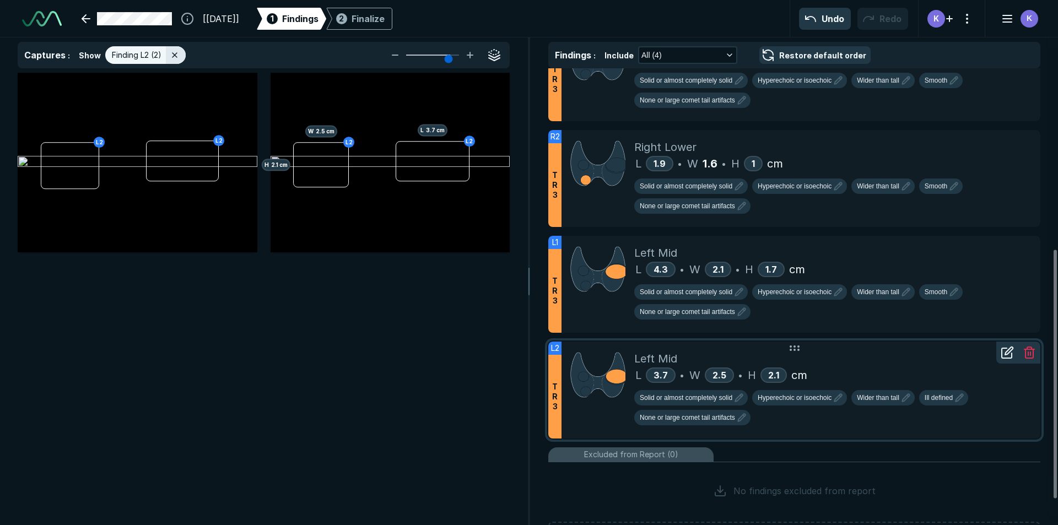
scroll to position [3142, 2826]
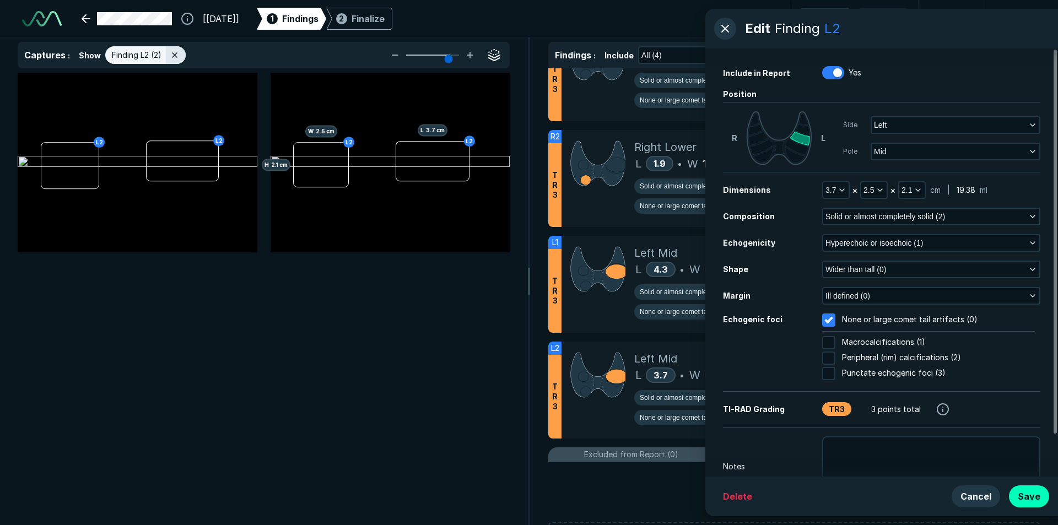
click at [638, 479] on div "Findings : Include All (4) Restore default order Right Isthmus Left Dimensions …" at bounding box center [794, 281] width 527 height 488
click at [980, 494] on button "Cancel" at bounding box center [975, 496] width 48 height 22
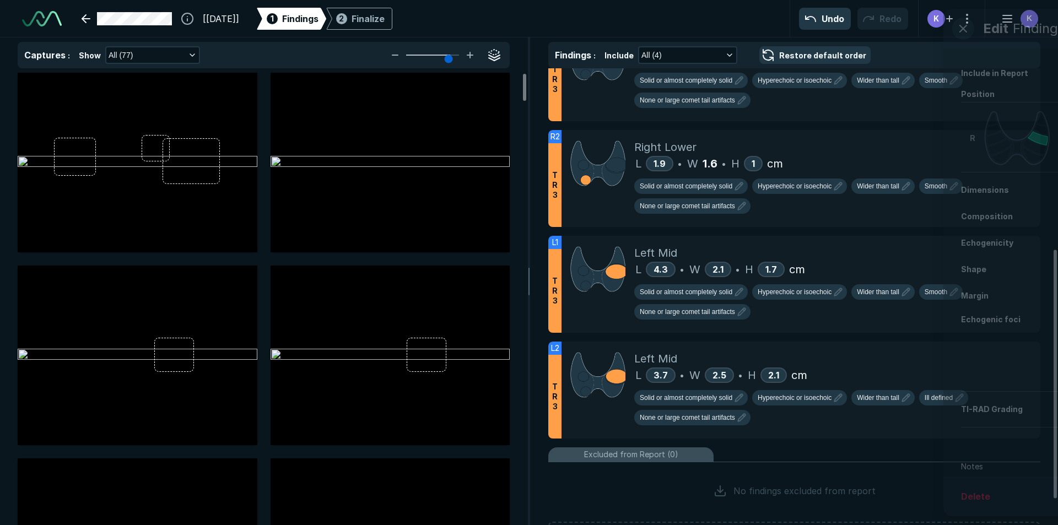
scroll to position [3331, 3612]
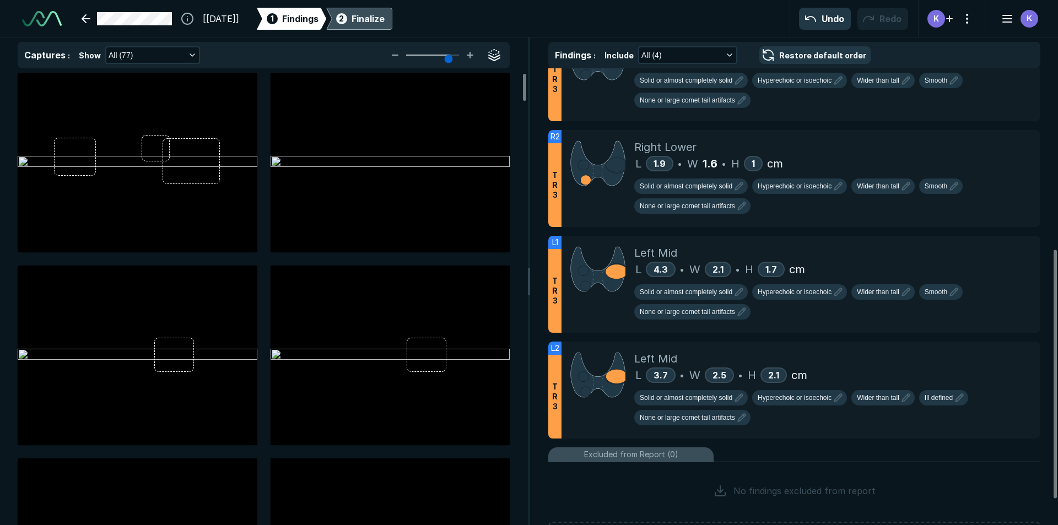
click at [385, 19] on div "Finalize" at bounding box center [367, 18] width 33 height 13
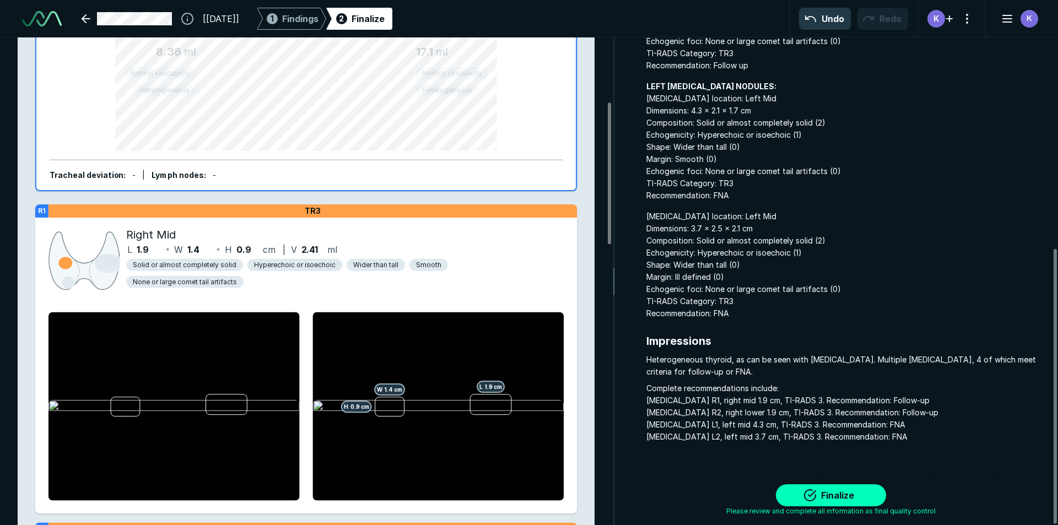
scroll to position [374, 0]
click at [825, 497] on button "Finalize" at bounding box center [831, 495] width 110 height 22
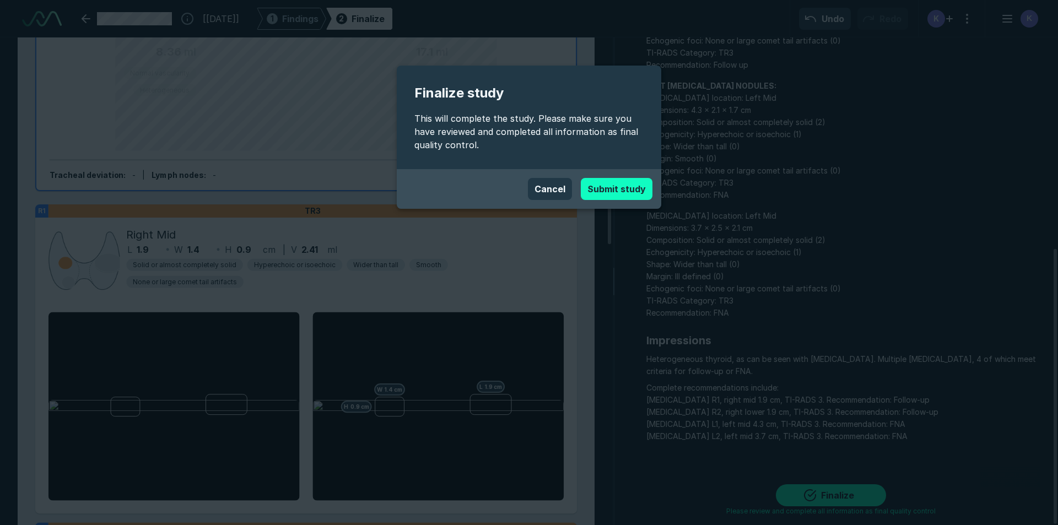
click at [610, 182] on button "Submit study" at bounding box center [617, 189] width 72 height 22
type textarea "x"
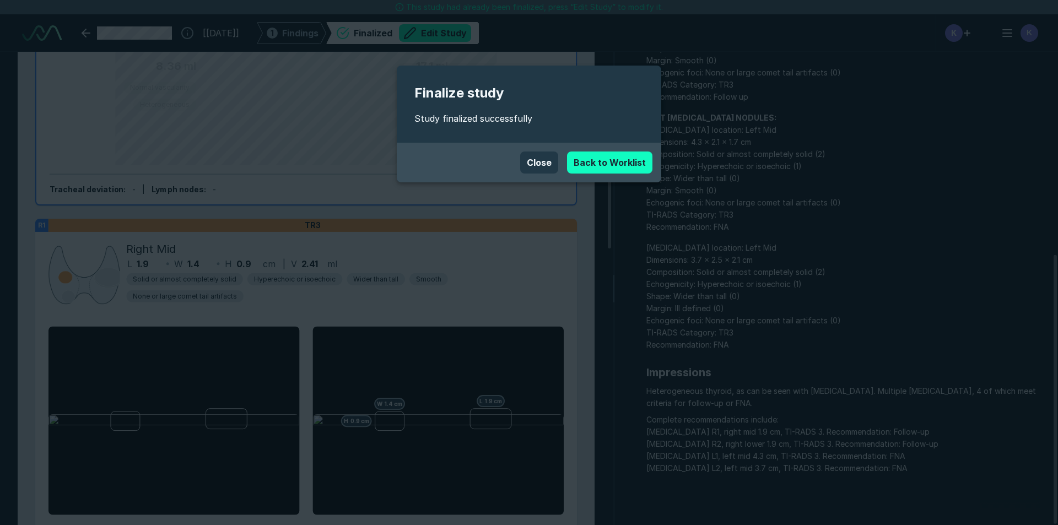
click at [616, 159] on link "Back to Worklist" at bounding box center [609, 162] width 85 height 22
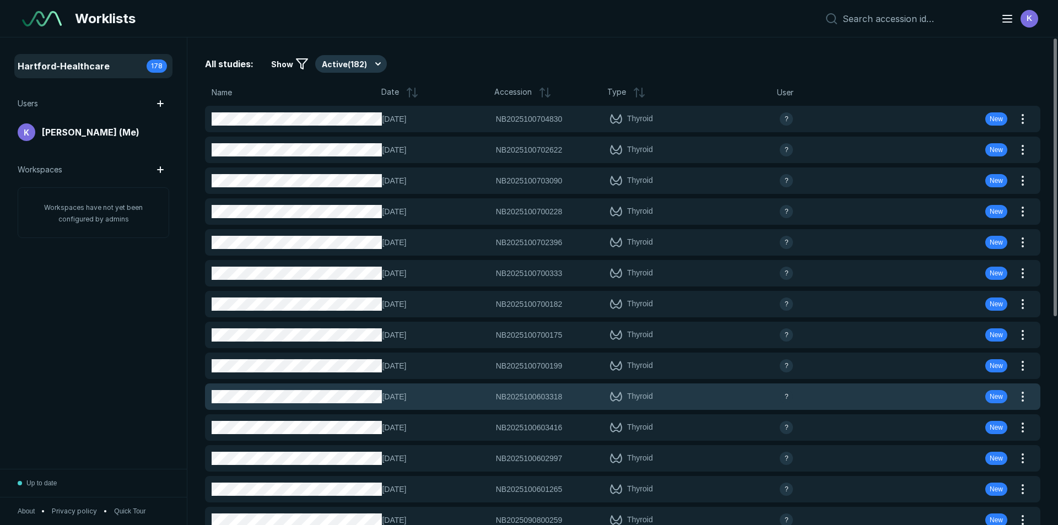
scroll to position [3586, 6176]
